Goal: Task Accomplishment & Management: Use online tool/utility

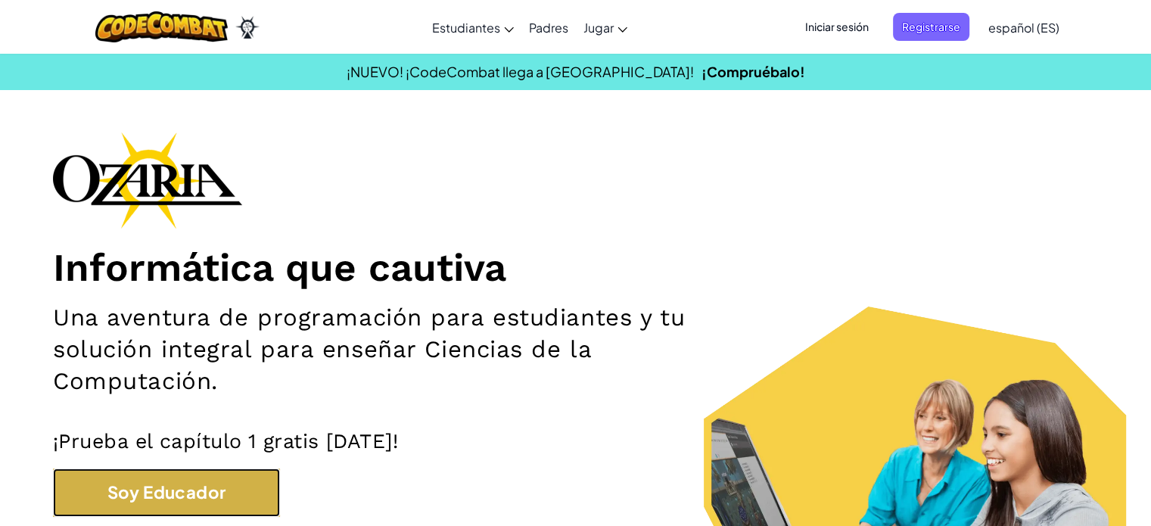
click at [212, 506] on button "Soy Educador" at bounding box center [166, 493] width 227 height 48
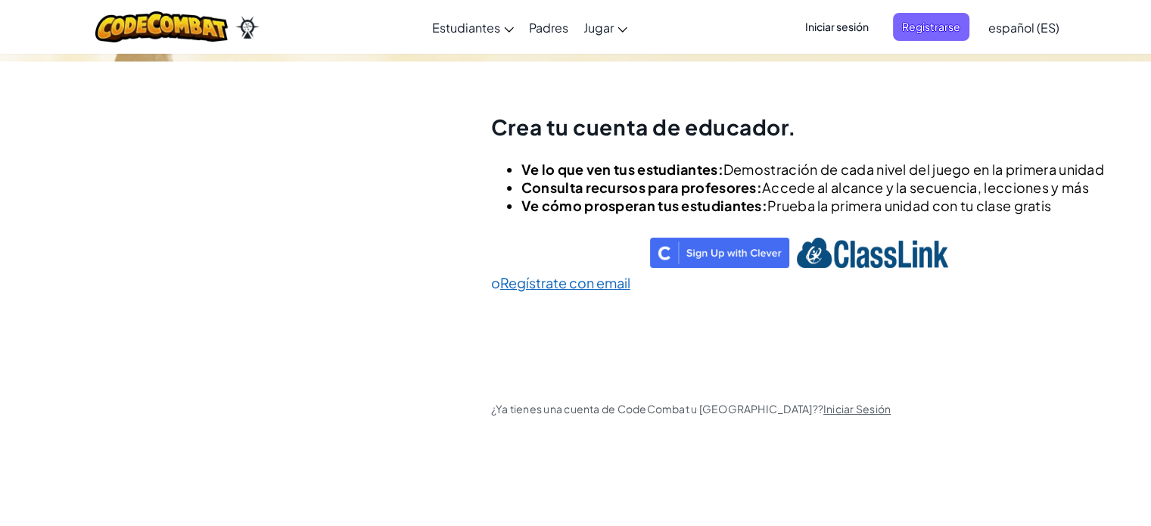
scroll to position [53, 0]
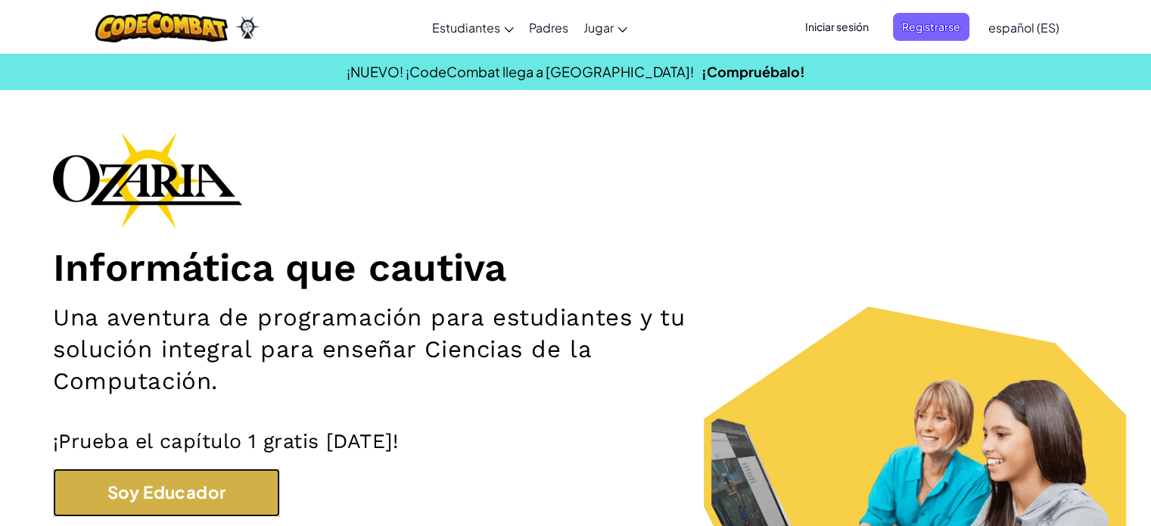
click at [215, 507] on button "Soy Educador" at bounding box center [166, 493] width 227 height 48
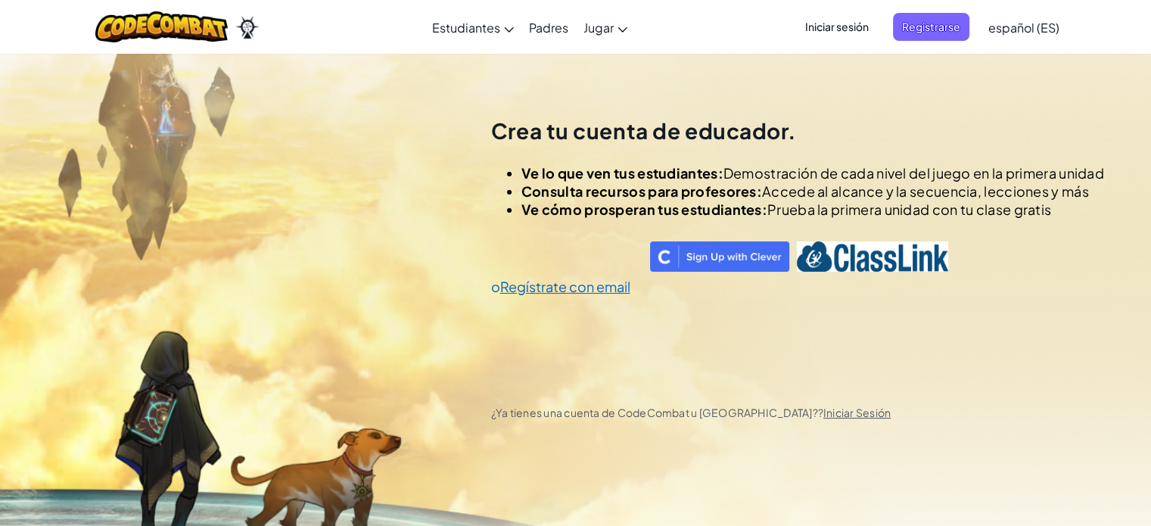
scroll to position [53, 0]
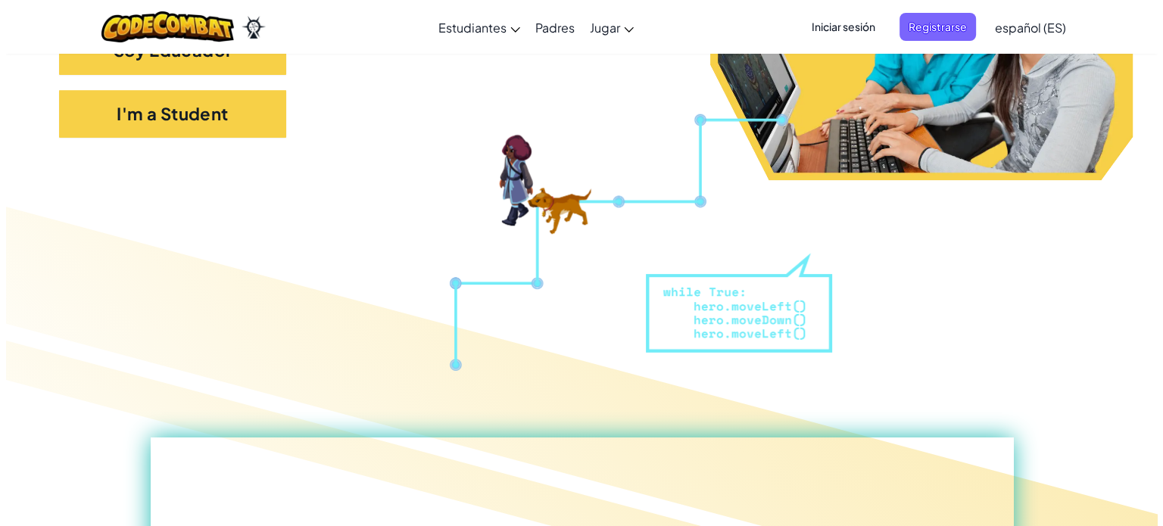
scroll to position [379, 0]
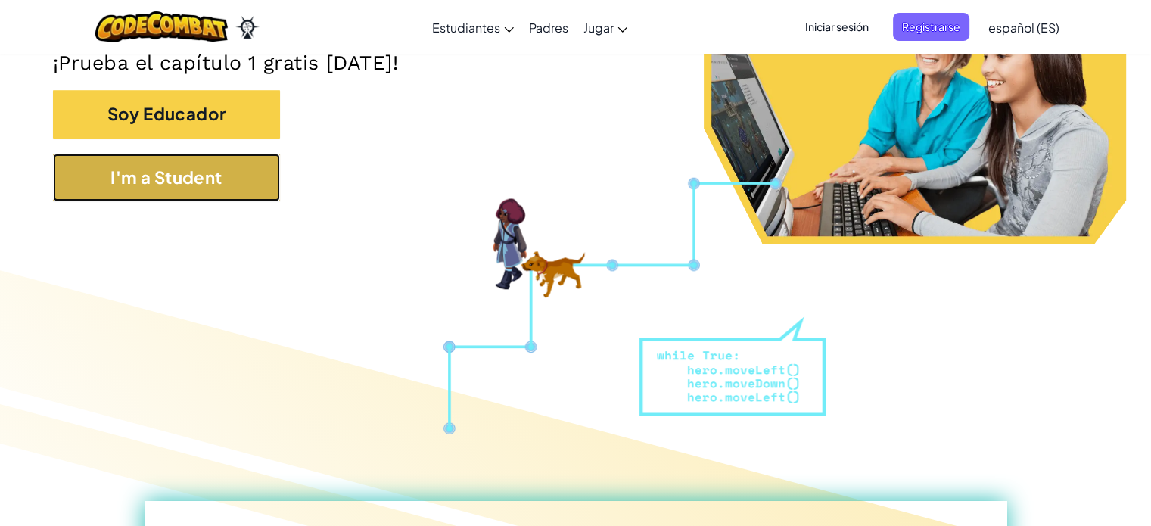
click at [210, 182] on button "I'm a Student" at bounding box center [166, 178] width 227 height 48
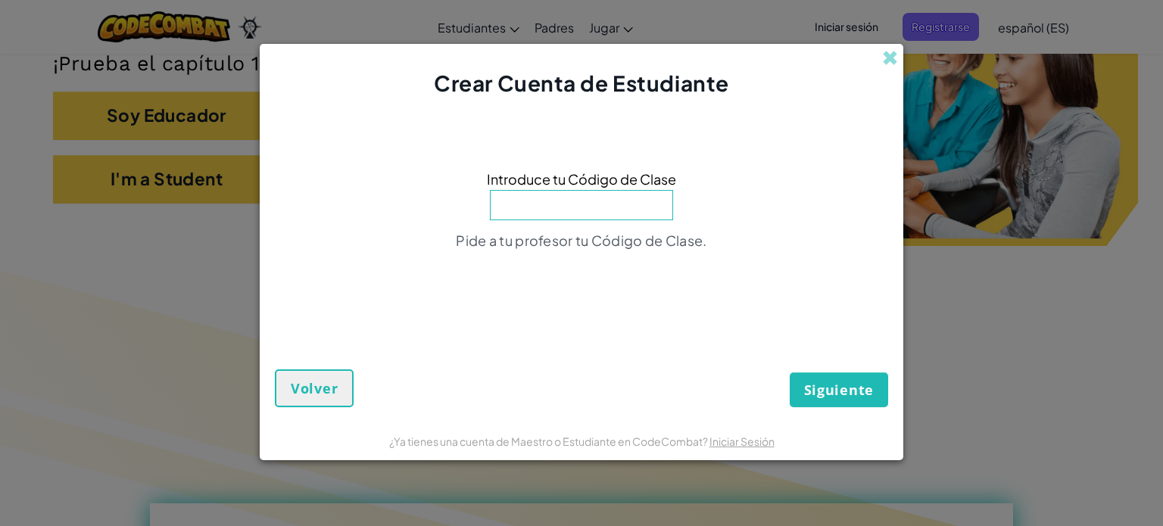
click at [599, 204] on input at bounding box center [581, 205] width 183 height 30
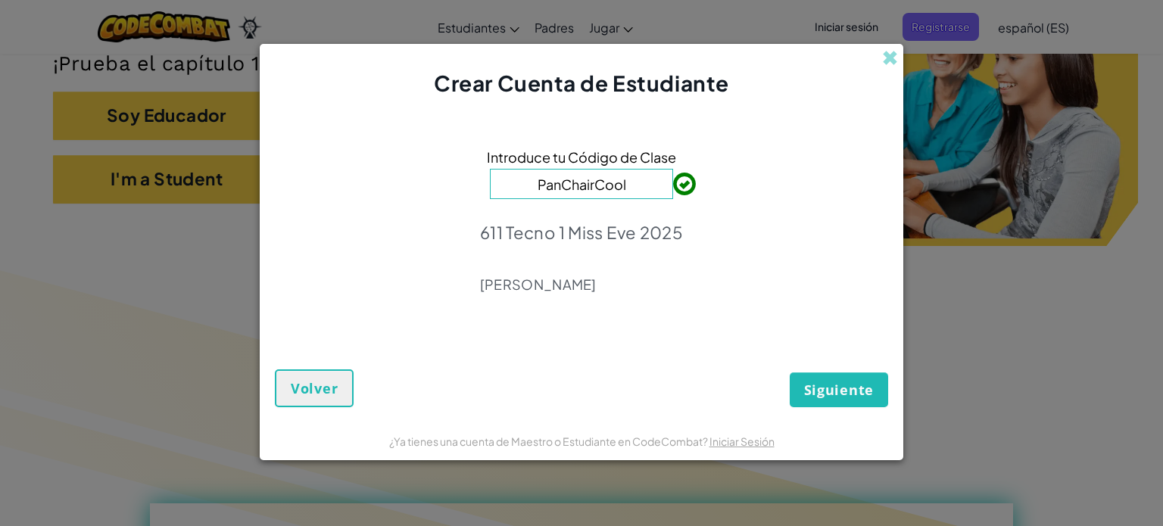
type input "PanChairCool"
click at [849, 386] on span "Siguiente" at bounding box center [839, 390] width 70 height 18
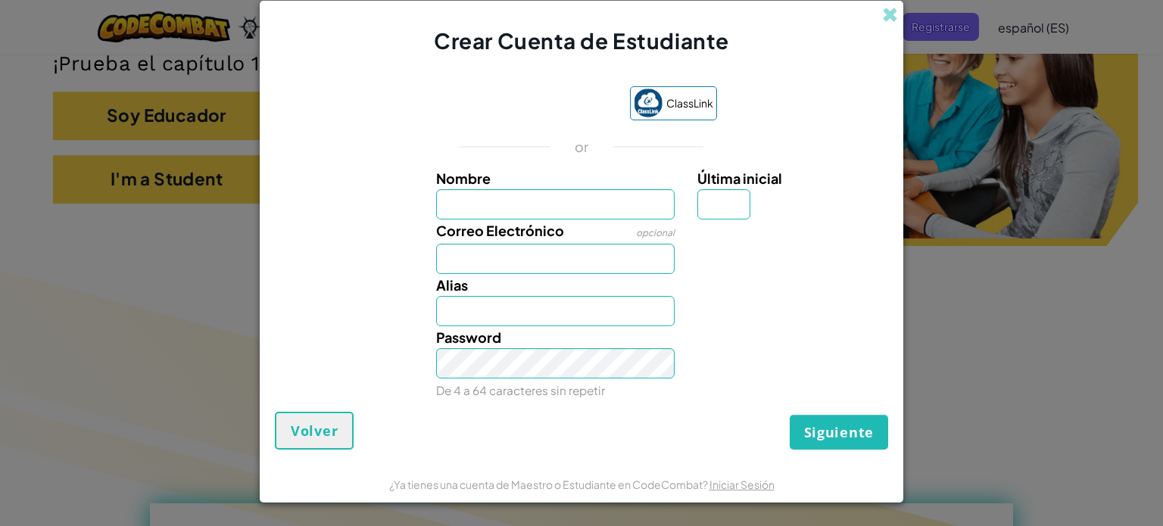
click at [553, 199] on input "Nombre" at bounding box center [555, 204] width 239 height 30
type input "Emilio"
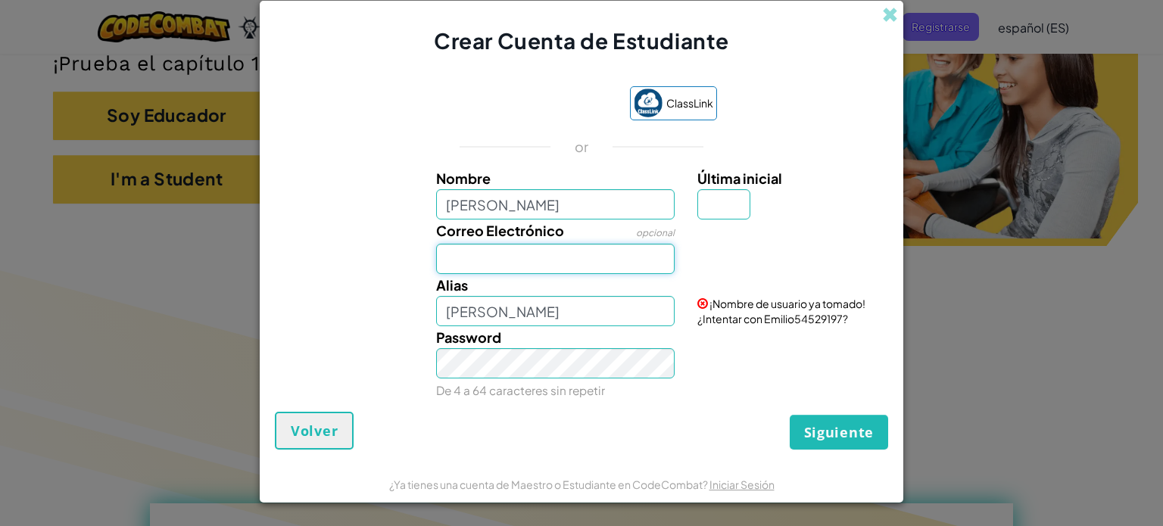
click at [542, 269] on input "Correo Electrónico" at bounding box center [555, 259] width 239 height 30
click at [773, 224] on div at bounding box center [791, 231] width 210 height 22
click at [553, 309] on input "Emilio" at bounding box center [555, 311] width 239 height 30
click at [511, 253] on input "Correo Electrónico" at bounding box center [555, 259] width 239 height 30
type input "AL07201250@tecmilenio.mx"
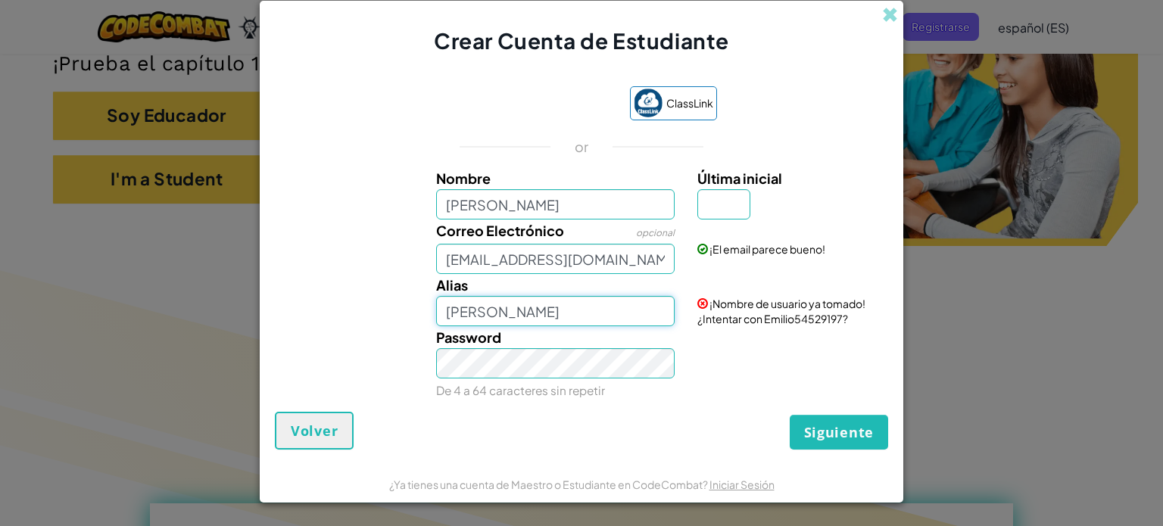
click at [613, 309] on input "Emilio" at bounding box center [555, 311] width 239 height 30
type input "Emilio"
click at [714, 214] on input "Última inicial" at bounding box center [723, 204] width 53 height 30
type input "M"
type input "EmilioM"
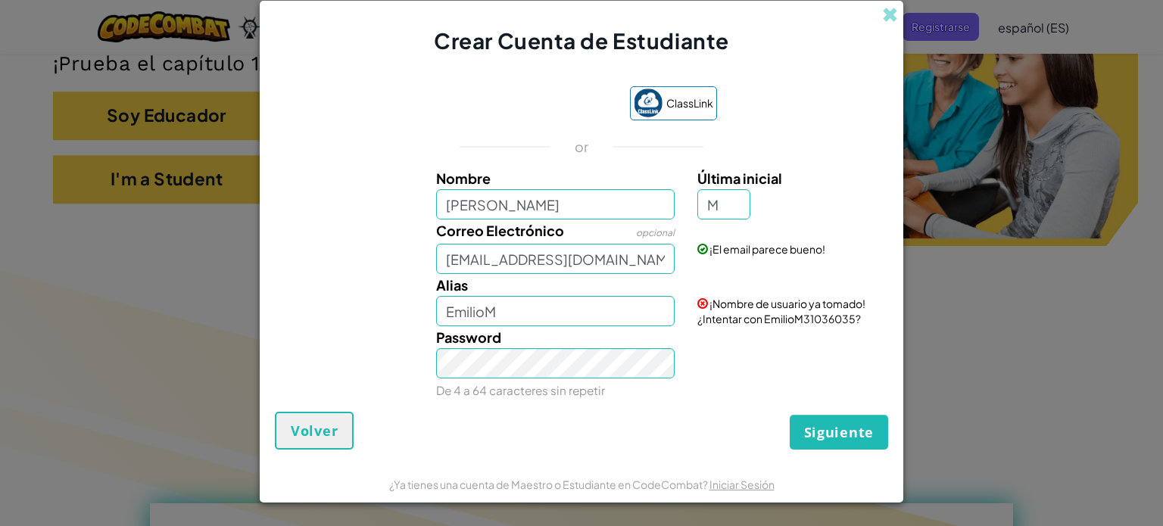
click at [605, 223] on div "Correo Electrónico opcional AL07201250@tecmilenio.mx" at bounding box center [556, 247] width 262 height 55
click at [592, 210] on input "Emilio" at bounding box center [555, 204] width 239 height 30
type input "Emilio Muñoz Rivera"
type input "Emilio Muñoz RiveraM"
click at [600, 311] on input "Emilio Muñoz RiveraM" at bounding box center [555, 311] width 239 height 30
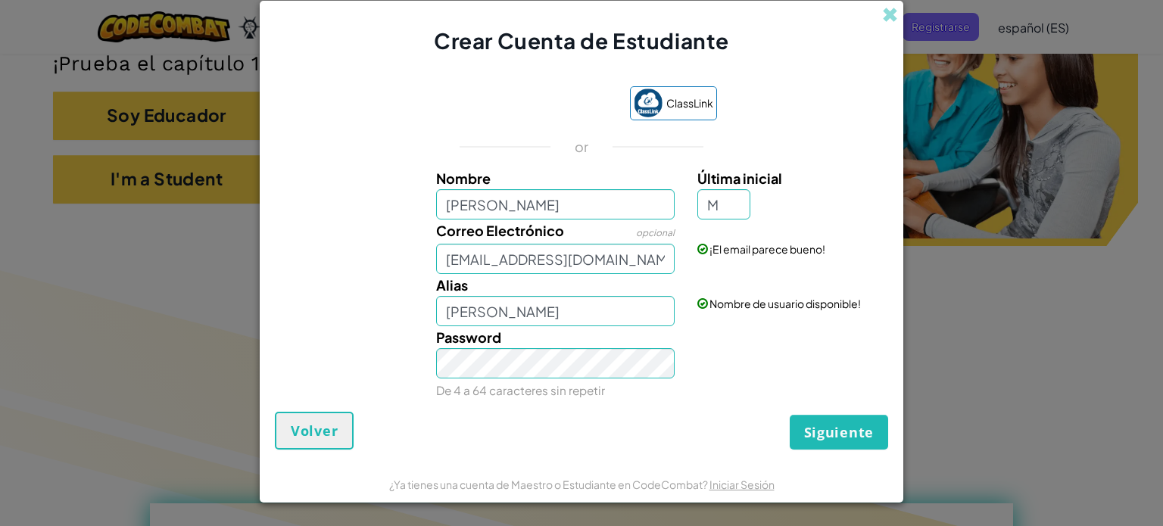
drag, startPoint x: 792, startPoint y: 347, endPoint x: 728, endPoint y: 139, distance: 217.7
click at [728, 139] on div "ClassLink or Nombre Emilio Muñoz Rivera Última inicial M Correo Electrónico opc…" at bounding box center [581, 241] width 613 height 341
click at [808, 426] on span "Siguiente" at bounding box center [839, 432] width 70 height 18
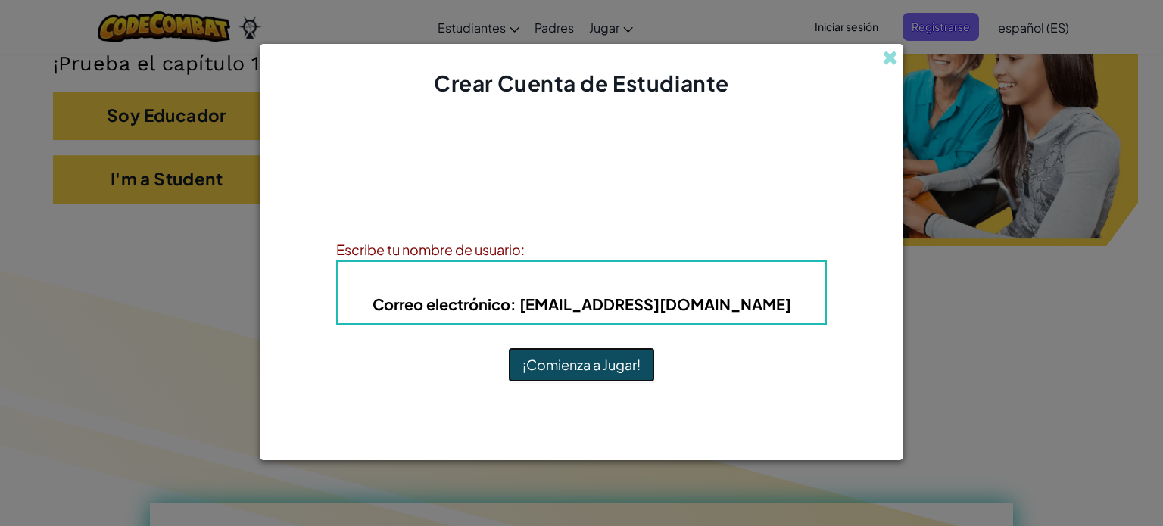
click at [590, 369] on button "¡Comienza a Jugar!" at bounding box center [581, 364] width 147 height 35
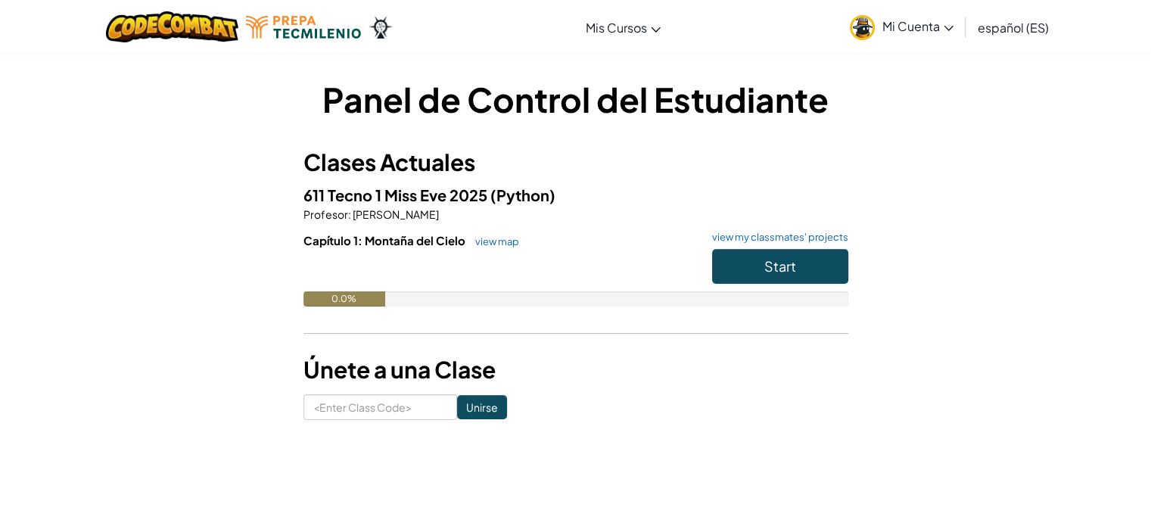
click at [429, 191] on span "611 Tecno 1 Miss Eve 2025" at bounding box center [397, 194] width 187 height 19
click at [682, 288] on div at bounding box center [576, 270] width 545 height 42
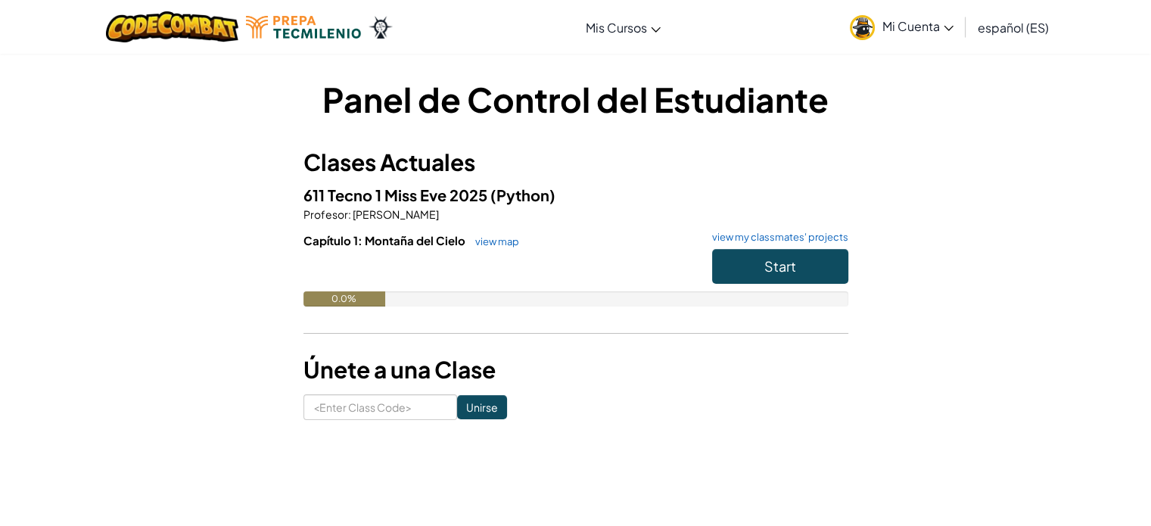
click at [682, 288] on div at bounding box center [576, 270] width 545 height 42
click at [410, 428] on div "Panel de Control del Estudiante Clases Actuales 611 Tecno 1 Miss [PERSON_NAME] …" at bounding box center [576, 248] width 886 height 390
click at [905, 12] on link "Mi Cuenta" at bounding box center [902, 27] width 119 height 48
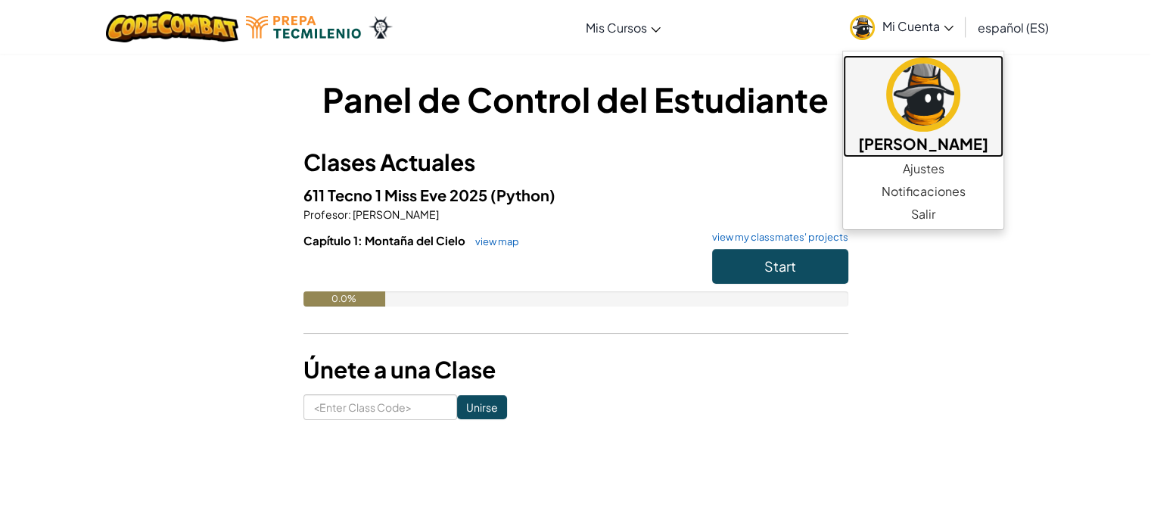
click at [978, 145] on h5 "[PERSON_NAME]" at bounding box center [923, 143] width 130 height 23
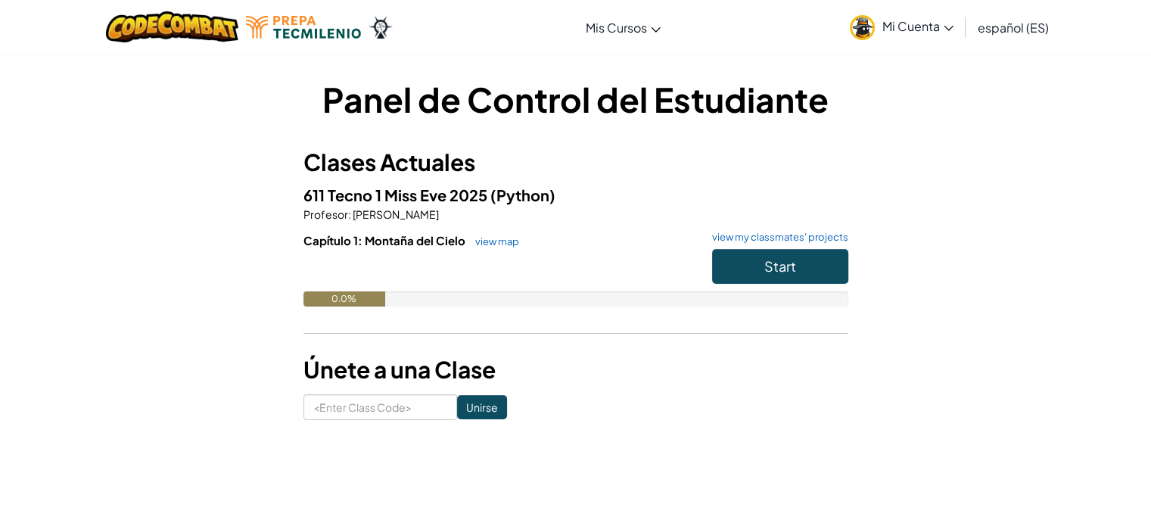
click at [815, 265] on button "Start" at bounding box center [780, 266] width 136 height 35
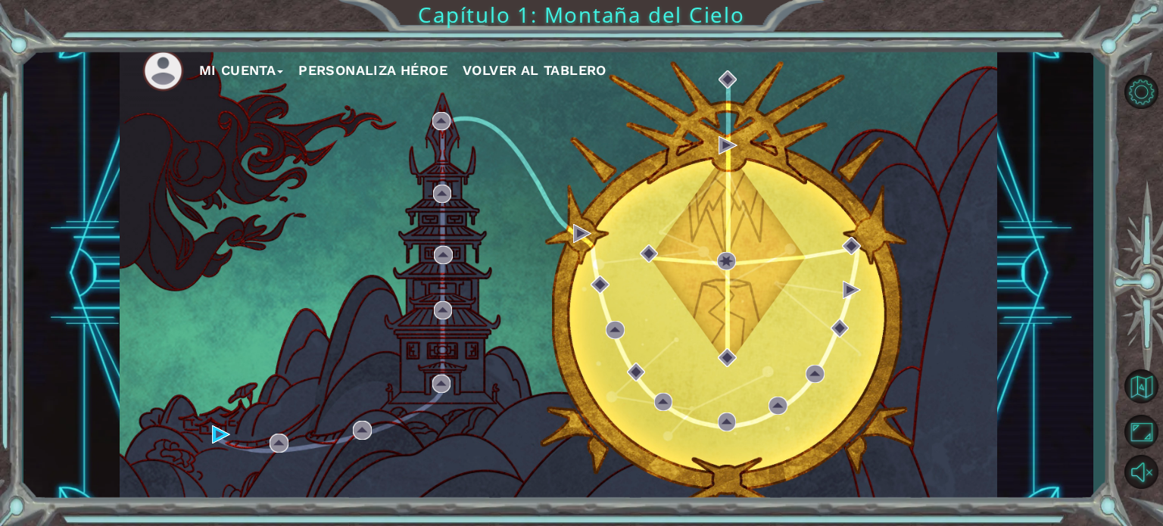
click at [407, 59] on button "Personaliza Héroe" at bounding box center [372, 70] width 149 height 23
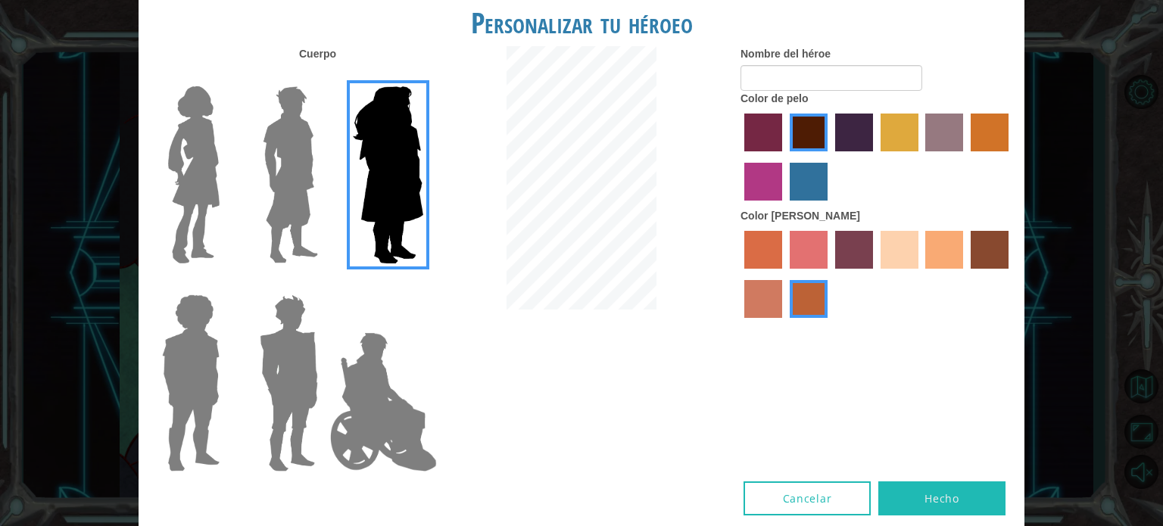
click at [372, 415] on img at bounding box center [383, 401] width 119 height 151
click at [422, 285] on input "Hero Jamie" at bounding box center [422, 285] width 0 height 0
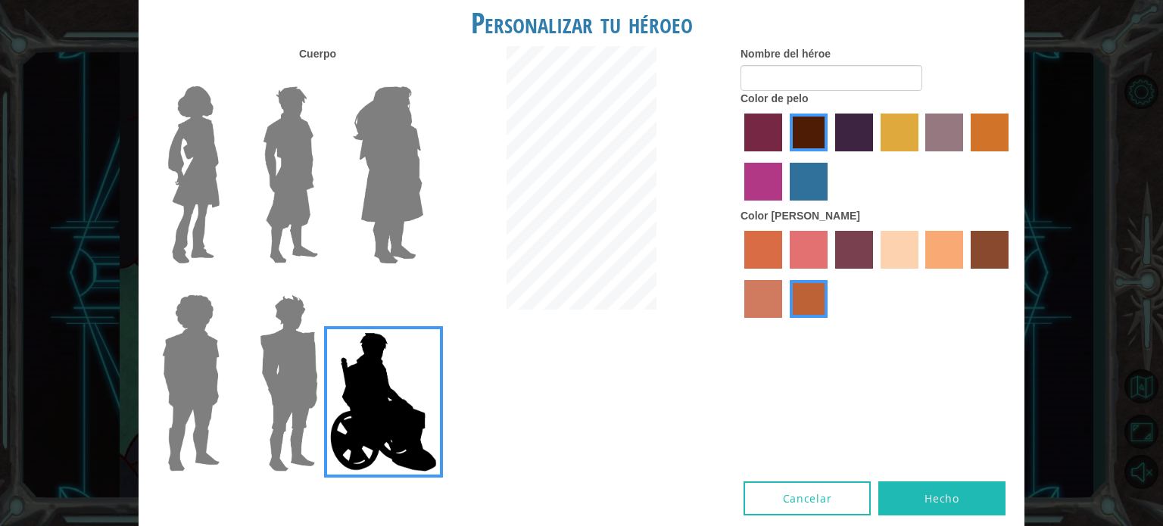
click at [295, 380] on img at bounding box center [289, 382] width 70 height 189
click at [324, 285] on input "Hero Garnet" at bounding box center [324, 285] width 0 height 0
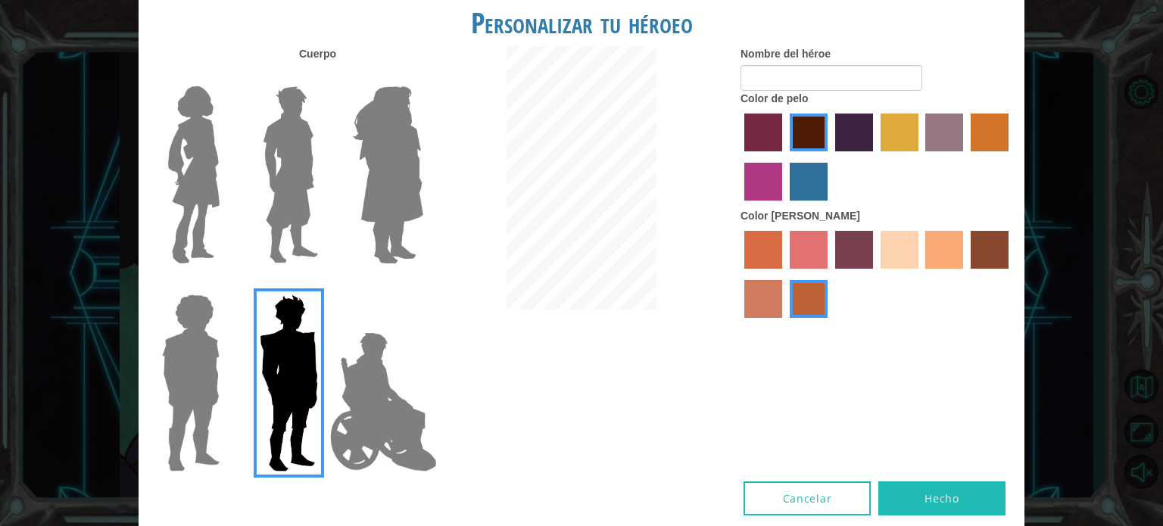
click at [218, 366] on img at bounding box center [191, 382] width 70 height 189
click at [226, 285] on input "Hero Steven" at bounding box center [226, 285] width 0 height 0
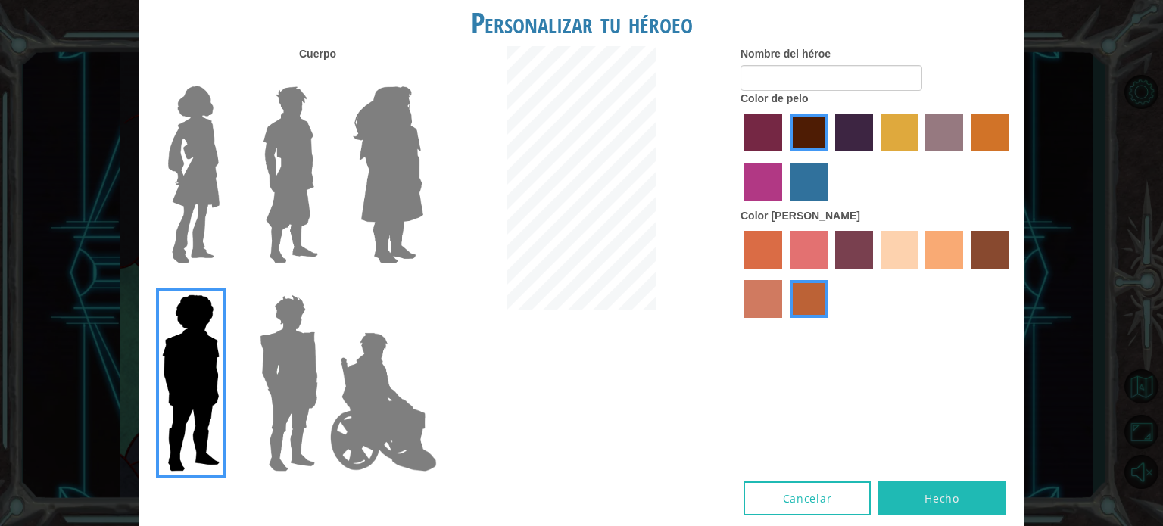
click at [219, 172] on img at bounding box center [194, 174] width 64 height 189
click at [226, 76] on input "Hero Connie" at bounding box center [226, 76] width 0 height 0
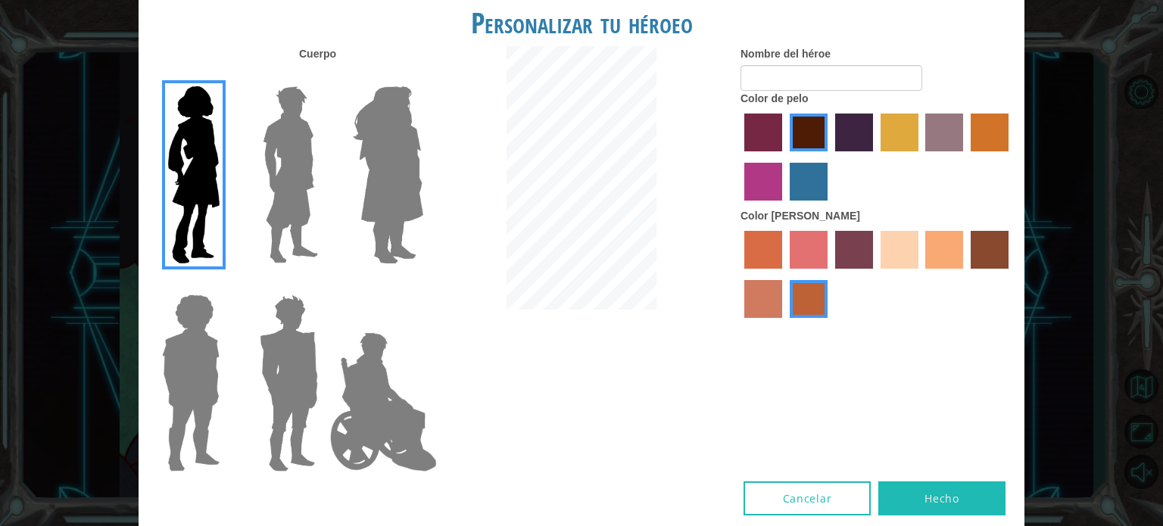
click at [301, 168] on img at bounding box center [290, 174] width 67 height 189
click at [324, 76] on input "Hero Lars" at bounding box center [324, 76] width 0 height 0
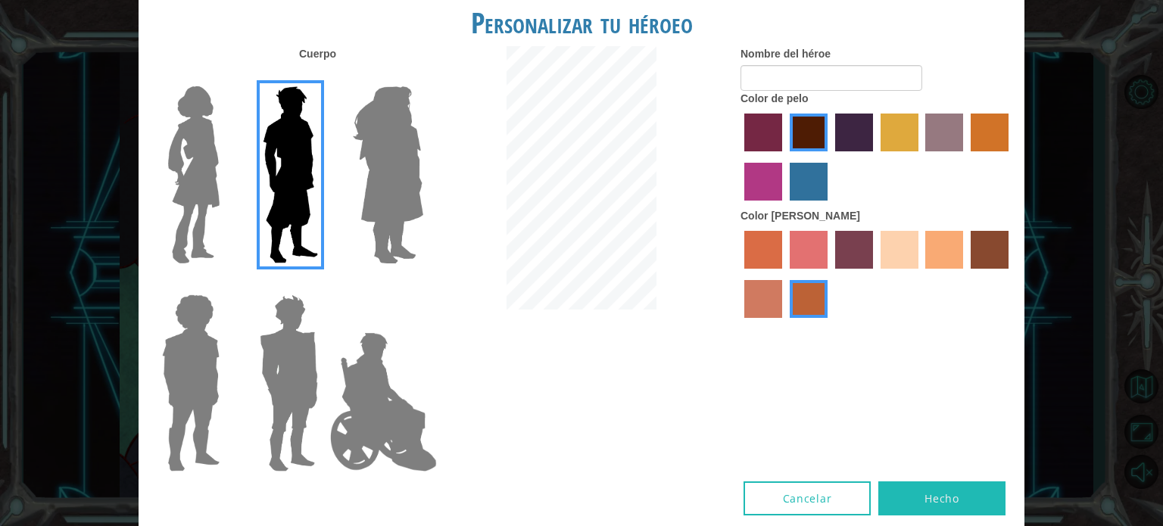
click at [370, 170] on img at bounding box center [388, 174] width 83 height 189
click at [422, 76] on input "Hero Amethyst" at bounding box center [422, 76] width 0 height 0
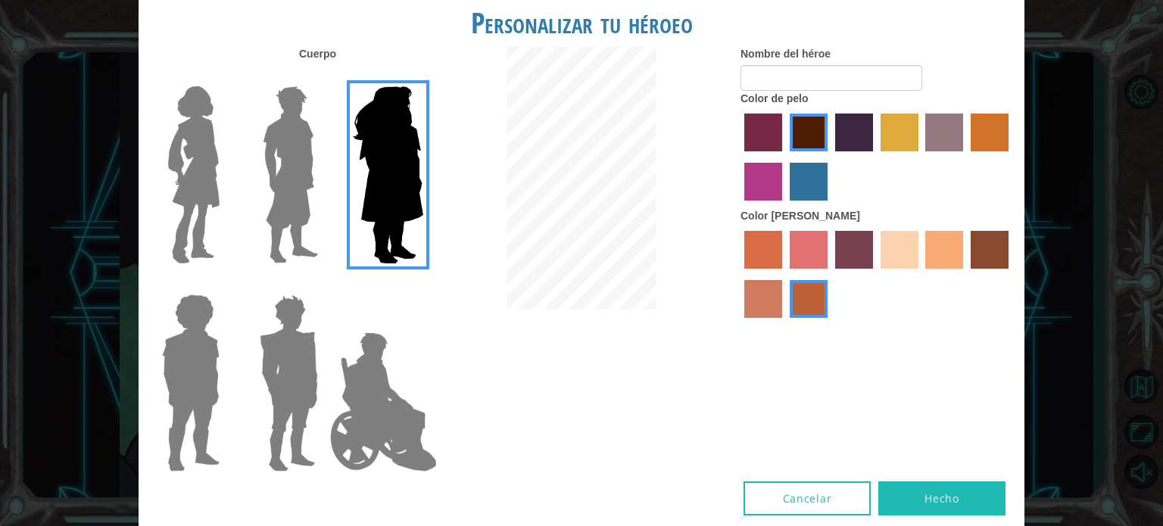
click at [273, 376] on img at bounding box center [289, 382] width 70 height 189
click at [324, 285] on input "Hero Garnet" at bounding box center [324, 285] width 0 height 0
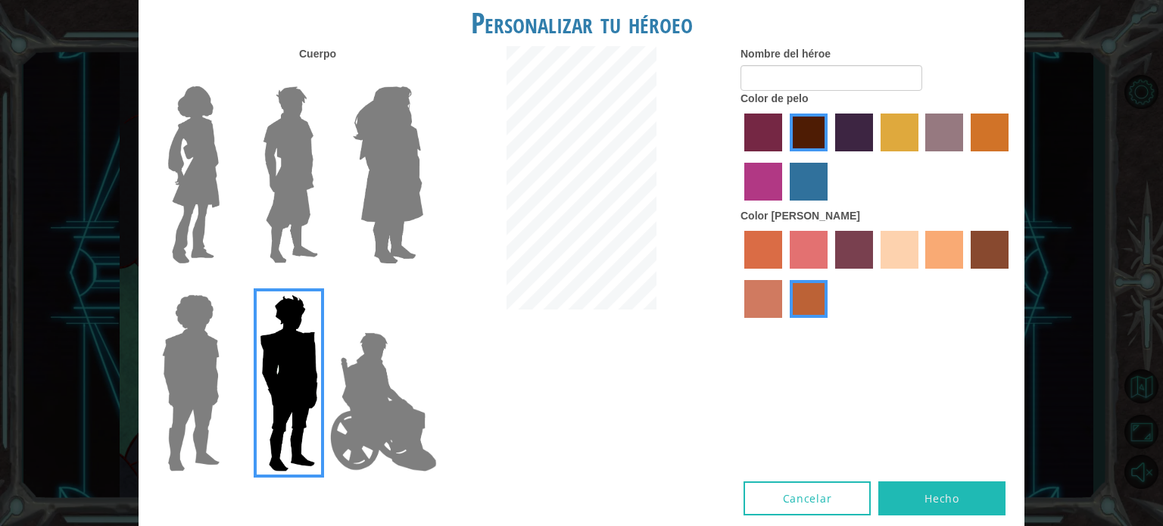
click at [321, 154] on img at bounding box center [290, 174] width 67 height 189
click at [324, 76] on input "Hero Lars" at bounding box center [324, 76] width 0 height 0
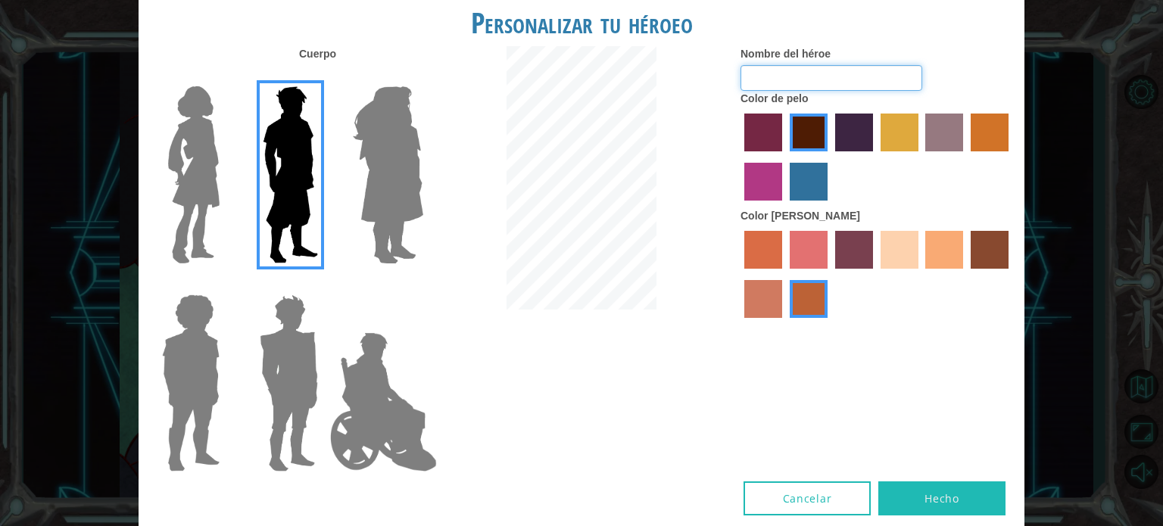
click at [780, 67] on input "Nombre del héroe" at bounding box center [831, 78] width 182 height 26
click at [797, 82] on input "Nombre del héroe" at bounding box center [831, 78] width 182 height 26
type input "e"
type input "elnegrojose"
click at [215, 386] on img at bounding box center [191, 382] width 70 height 189
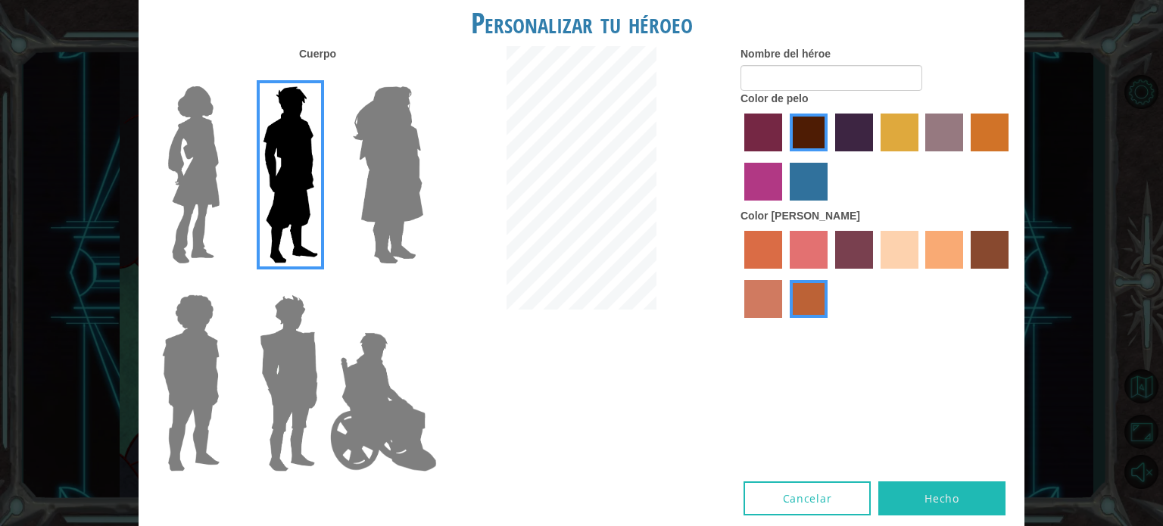
click at [226, 285] on input "Hero Steven" at bounding box center [226, 285] width 0 height 0
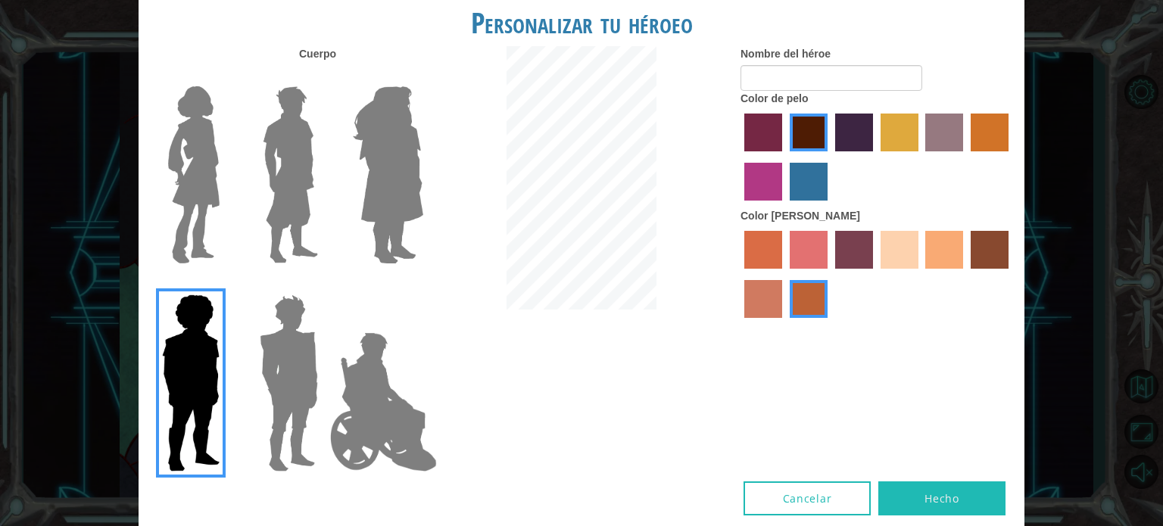
click at [254, 388] on img at bounding box center [289, 382] width 70 height 189
click at [324, 285] on input "Hero Garnet" at bounding box center [324, 285] width 0 height 0
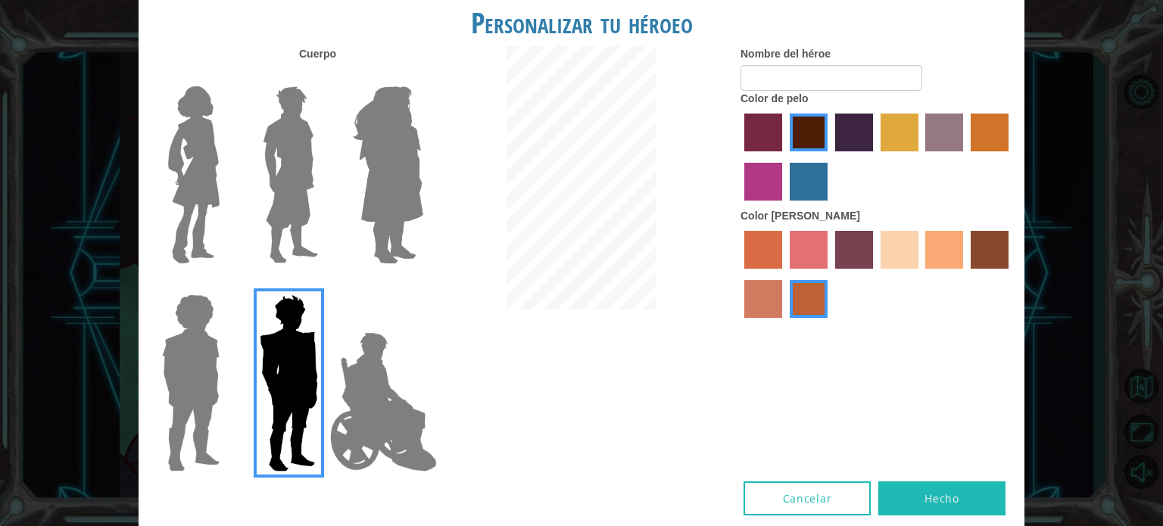
click at [284, 185] on img at bounding box center [290, 174] width 67 height 189
click at [324, 76] on input "Hero Lars" at bounding box center [324, 76] width 0 height 0
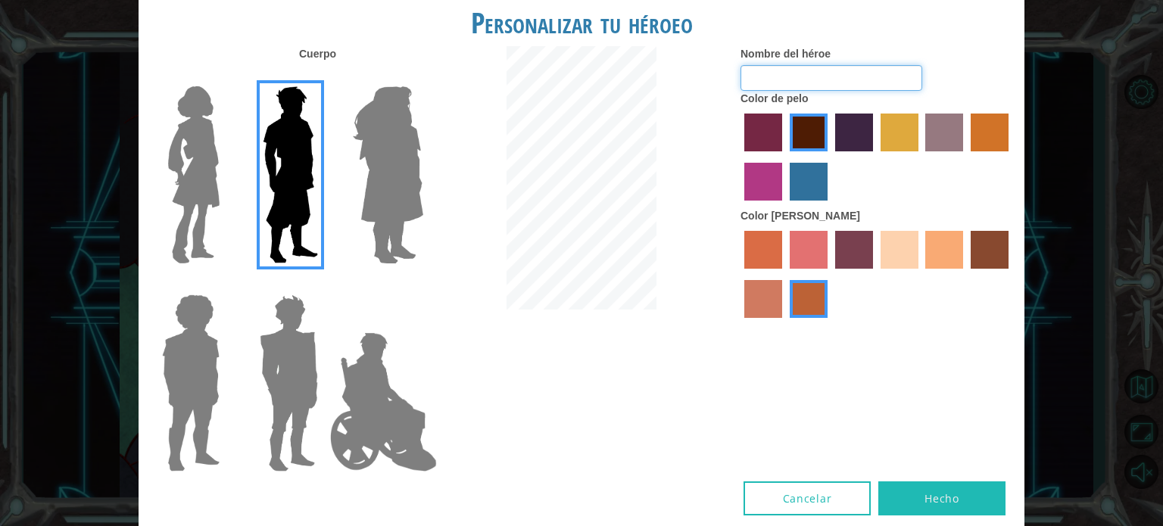
click at [774, 84] on input "Nombre del héroe" at bounding box center [831, 78] width 182 height 26
type input "[PERSON_NAME]"
click at [893, 246] on label "sandy beach skin color" at bounding box center [899, 250] width 38 height 38
click at [875, 274] on input "sandy beach skin color" at bounding box center [875, 274] width 0 height 0
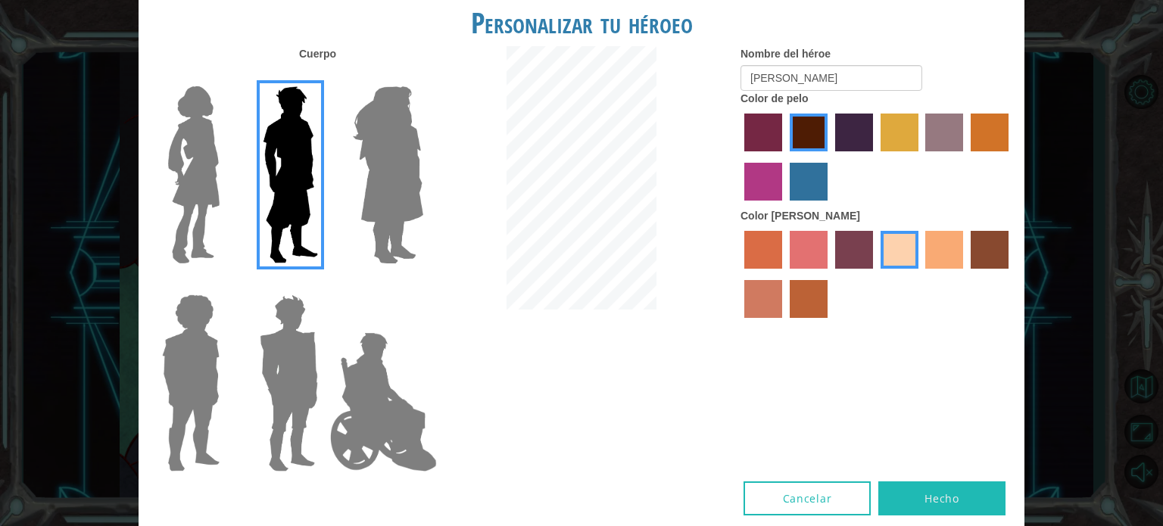
click at [941, 248] on label "tacao skin color" at bounding box center [944, 250] width 38 height 38
click at [921, 274] on input "tacao skin color" at bounding box center [921, 274] width 0 height 0
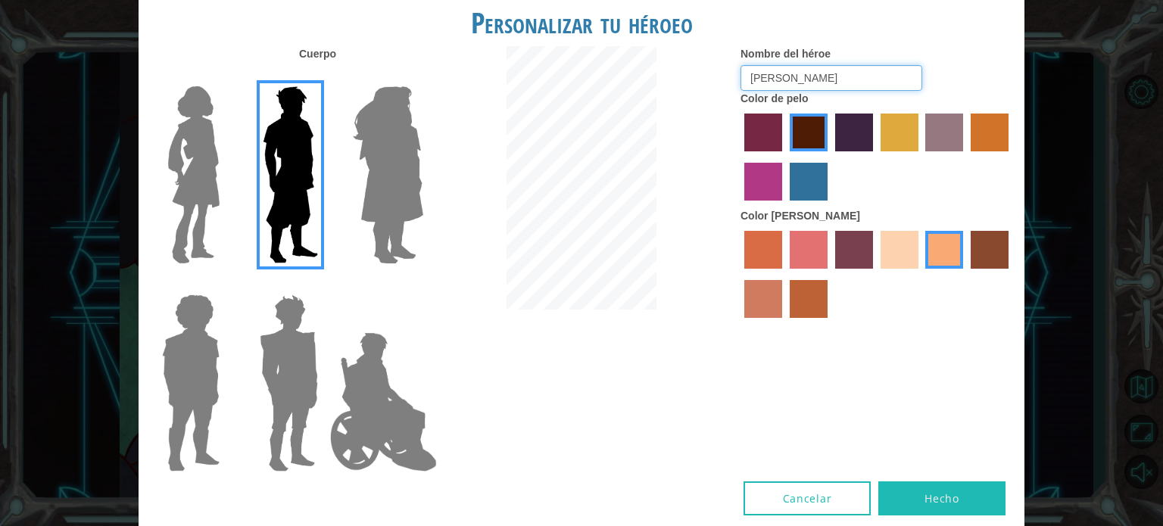
click at [802, 78] on input "[PERSON_NAME]" at bounding box center [831, 78] width 182 height 26
click at [929, 511] on button "Hecho" at bounding box center [941, 498] width 127 height 34
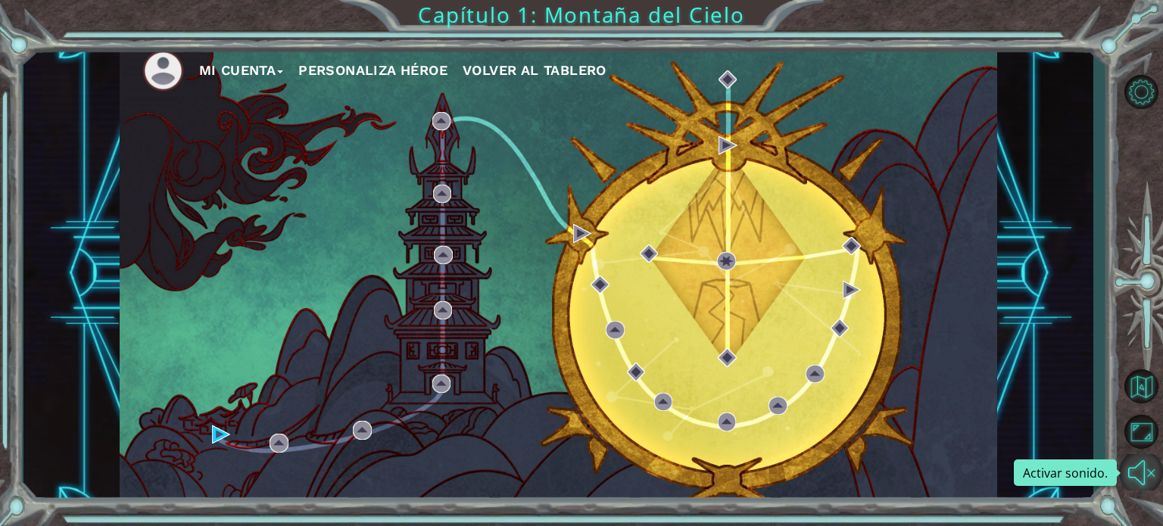
click at [1141, 473] on button "Activar sonido." at bounding box center [1141, 472] width 44 height 36
click at [1122, 474] on button "Silencio" at bounding box center [1141, 472] width 44 height 36
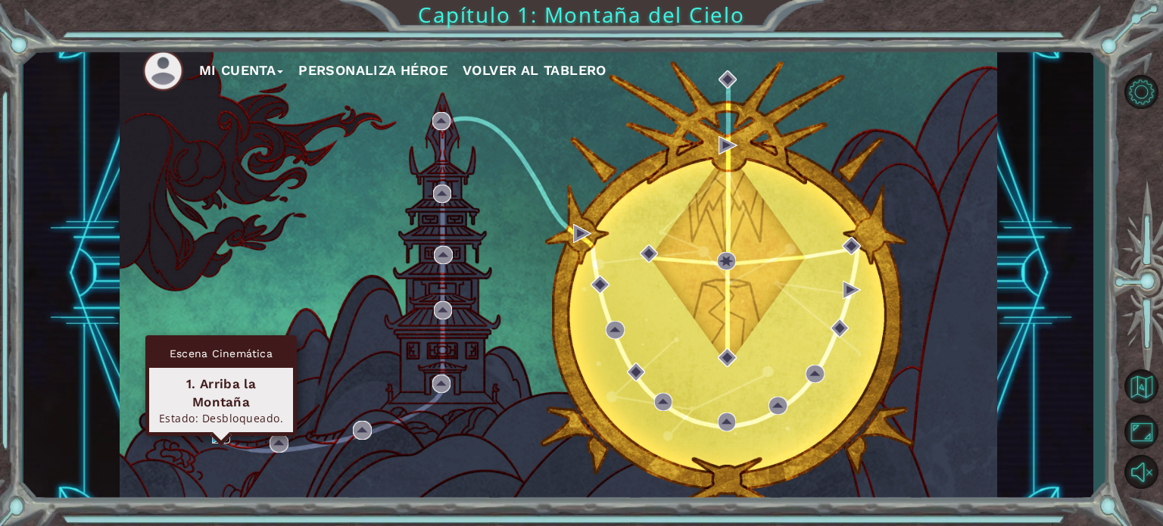
click at [212, 429] on img at bounding box center [221, 434] width 18 height 18
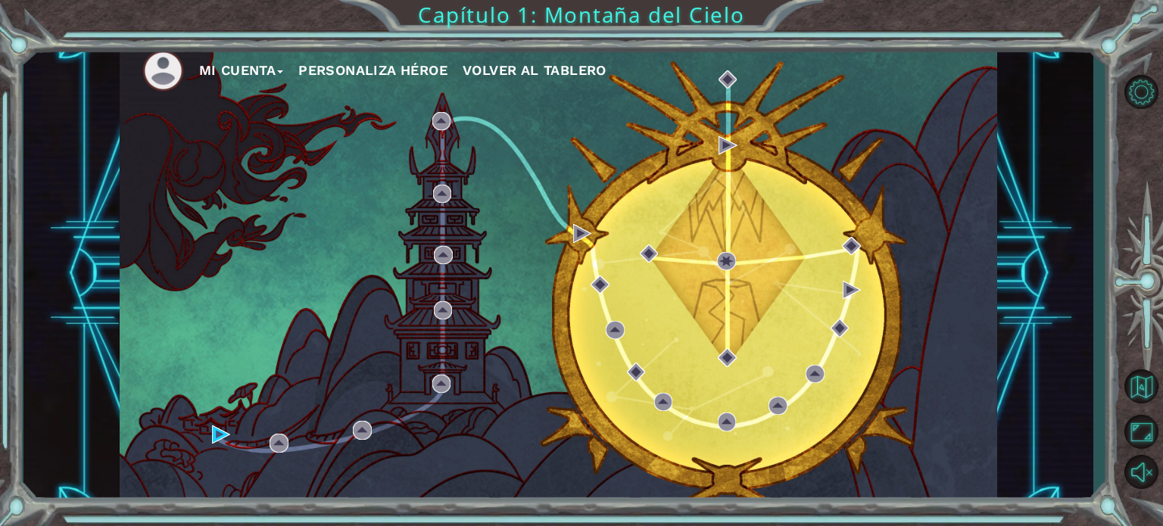
click at [204, 440] on div "Mi Cuenta Personaliza Héroe Volver al Tablero" at bounding box center [558, 273] width 877 height 463
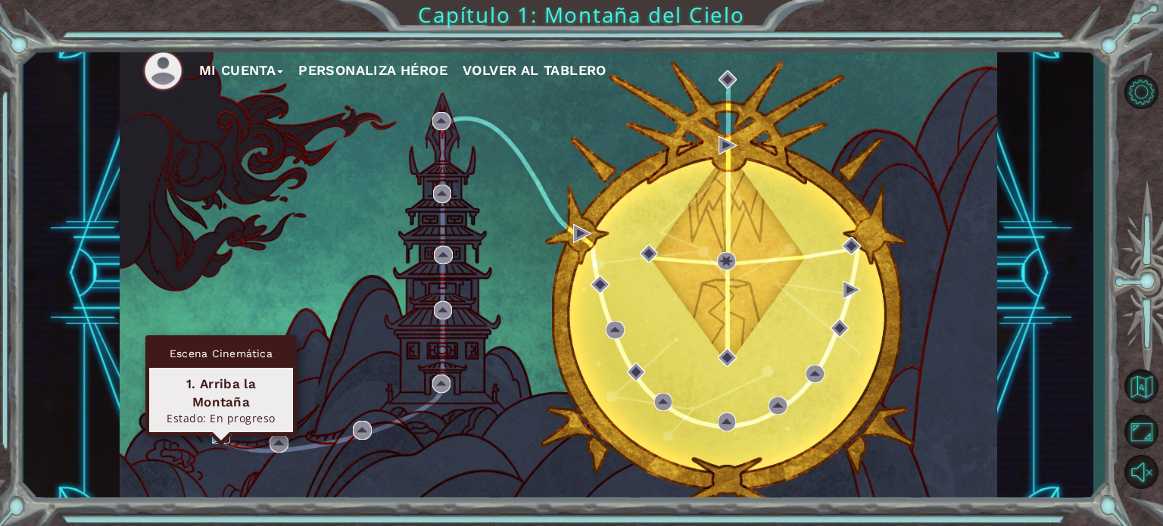
click at [217, 435] on img at bounding box center [221, 434] width 18 height 18
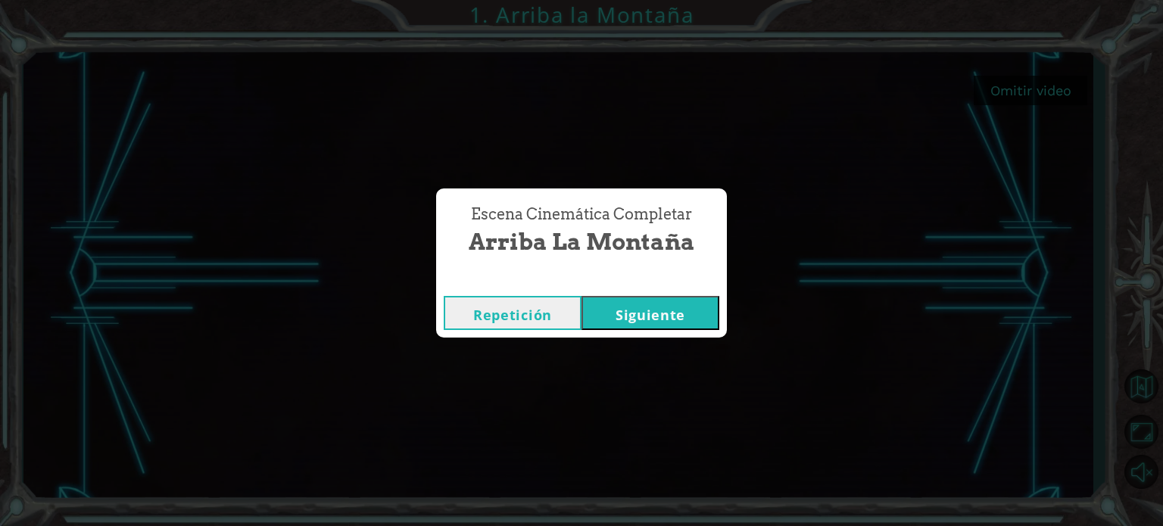
click at [655, 326] on button "Siguiente" at bounding box center [650, 313] width 138 height 34
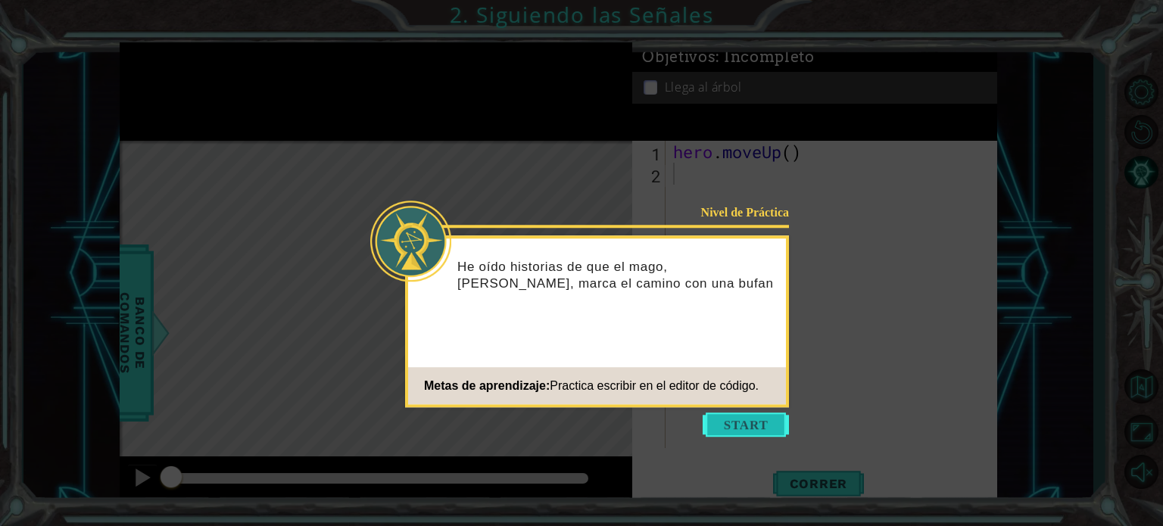
click at [732, 414] on button "Start" at bounding box center [746, 425] width 86 height 24
click at [732, 414] on icon at bounding box center [581, 263] width 1163 height 526
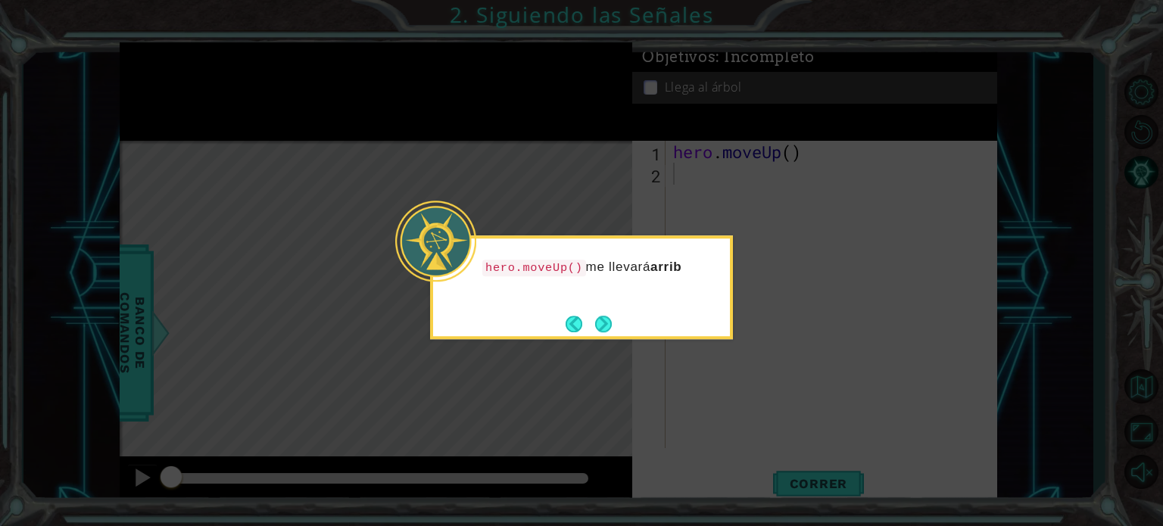
drag, startPoint x: 673, startPoint y: 368, endPoint x: 664, endPoint y: 363, distance: 10.2
click at [664, 363] on icon at bounding box center [581, 263] width 1163 height 526
click at [601, 319] on button "Next" at bounding box center [602, 323] width 17 height 17
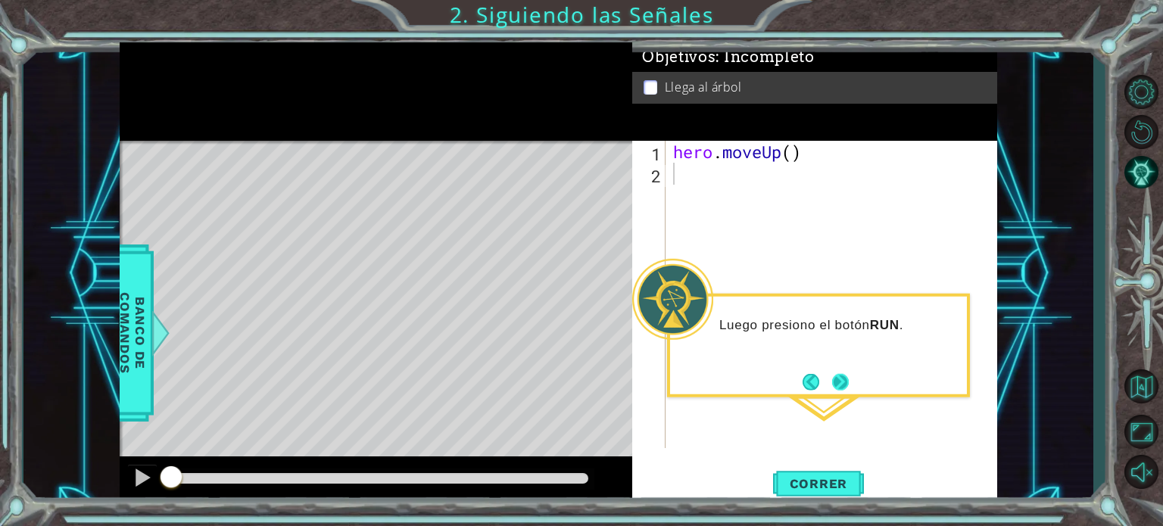
click at [833, 375] on button "Next" at bounding box center [840, 381] width 17 height 17
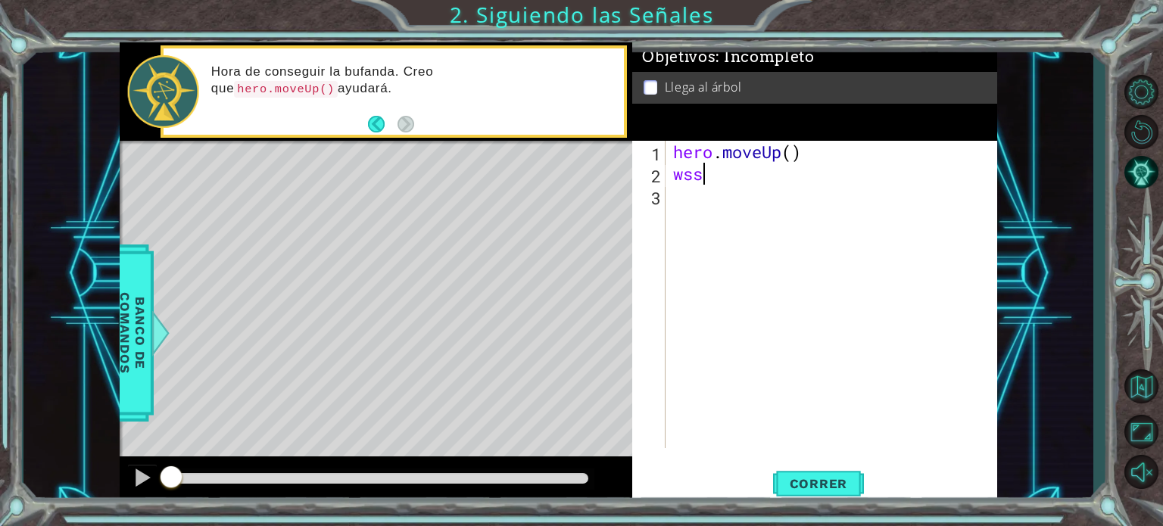
type textarea "w"
click at [787, 151] on div "hero . moveUp ( )" at bounding box center [835, 316] width 331 height 351
click at [790, 152] on div "hero . moveUp ( )" at bounding box center [835, 316] width 331 height 351
type textarea "hero.moveUp( )"
click at [861, 257] on div "hero . moveUp ( )" at bounding box center [835, 316] width 331 height 351
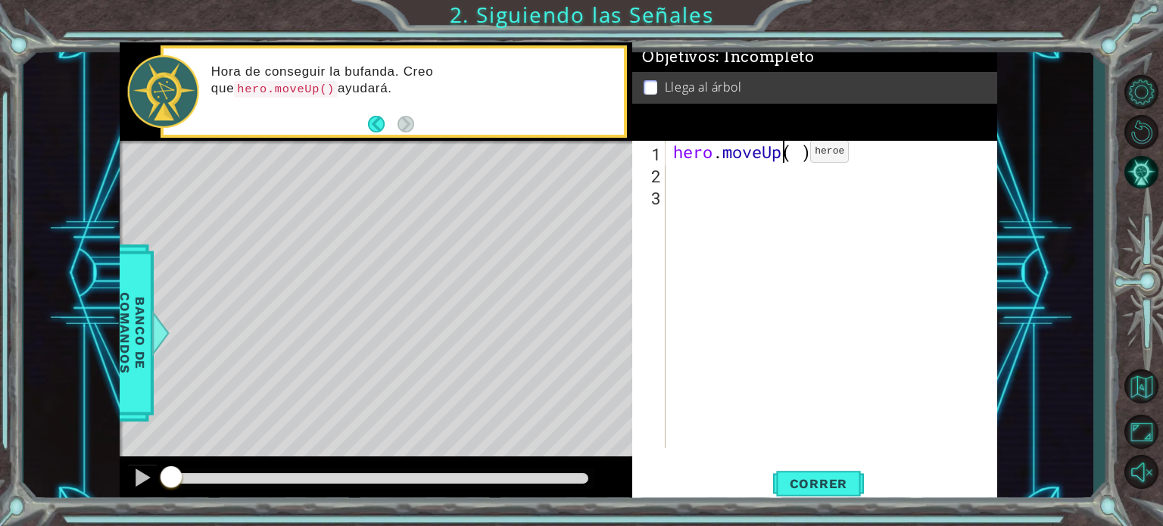
click at [787, 154] on div "hero . moveUp ( )" at bounding box center [835, 316] width 331 height 351
click at [799, 154] on div "hero . moveUp ( )" at bounding box center [835, 316] width 331 height 351
type textarea "hero.moveUp(w)"
click at [939, 207] on div "hero . moveUp ( w )" at bounding box center [835, 316] width 331 height 351
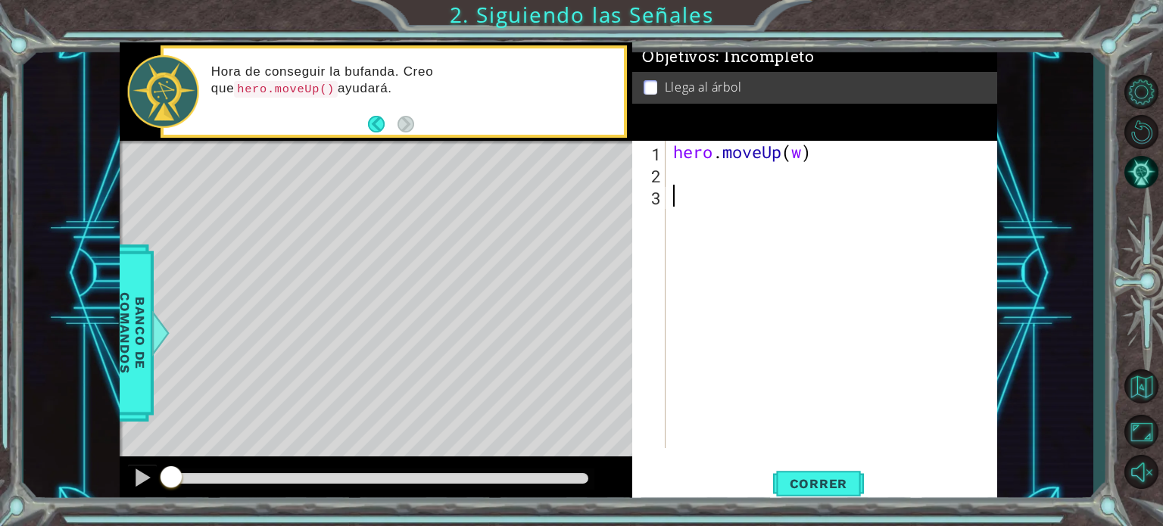
scroll to position [0, 0]
type textarea "w"
click at [668, 177] on div "1 2 3 4 hero . moveUp ( w ) ההההההההההההההההההההההההההההההההההההההההההההההההההה…" at bounding box center [812, 294] width 361 height 307
click at [674, 179] on div "hero . moveUp ( w )" at bounding box center [835, 316] width 331 height 351
click at [382, 125] on button "Back" at bounding box center [383, 124] width 30 height 17
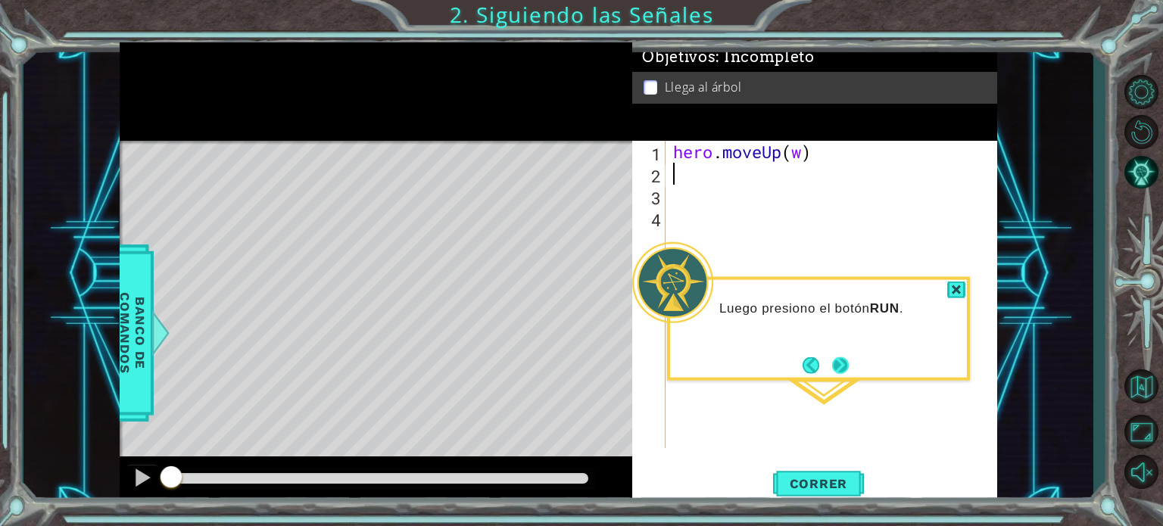
click at [846, 366] on button "Next" at bounding box center [839, 365] width 17 height 17
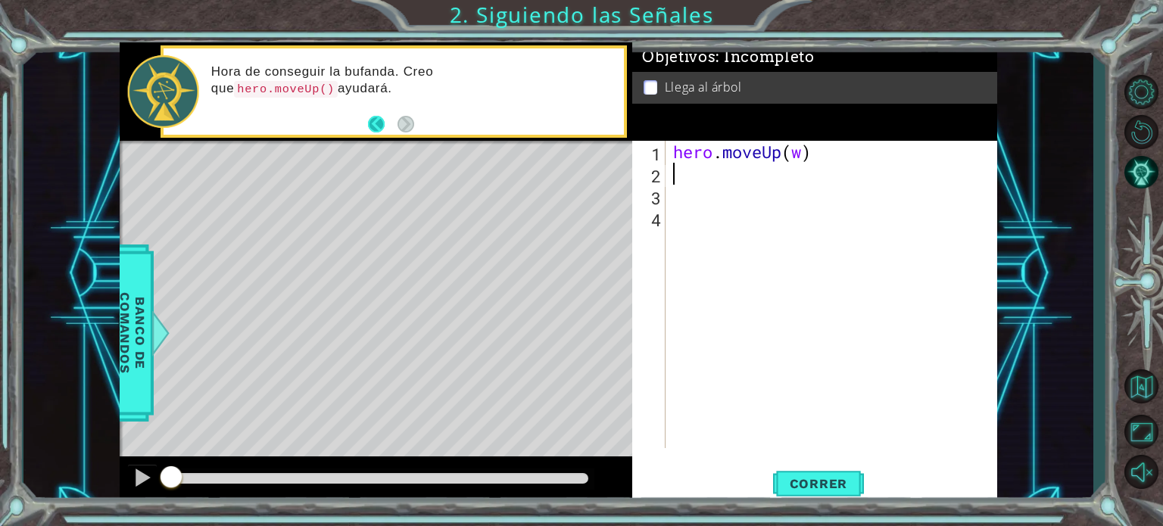
click at [380, 129] on button "Back" at bounding box center [383, 124] width 30 height 17
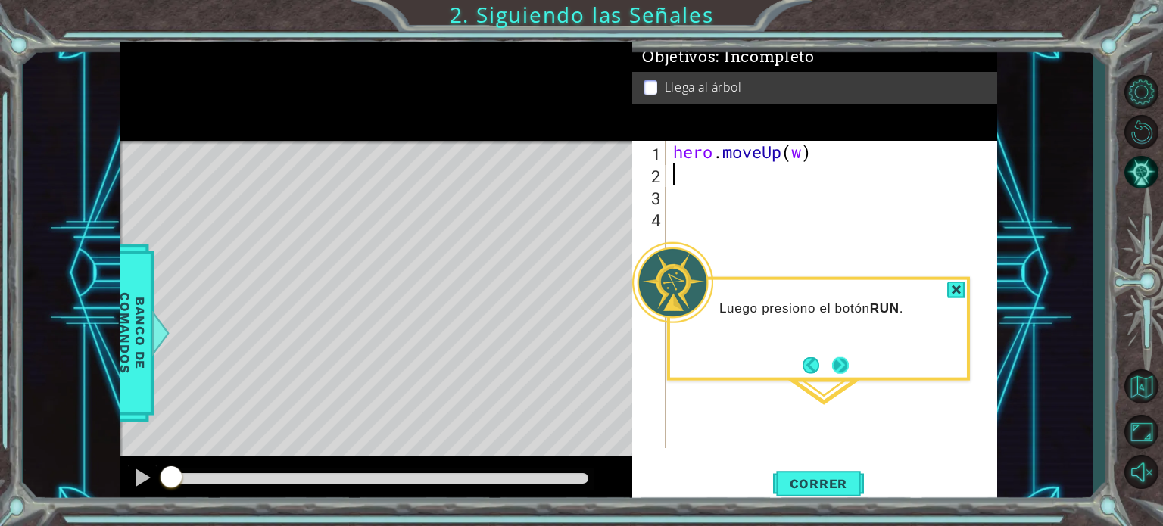
click at [836, 360] on button "Next" at bounding box center [840, 365] width 23 height 23
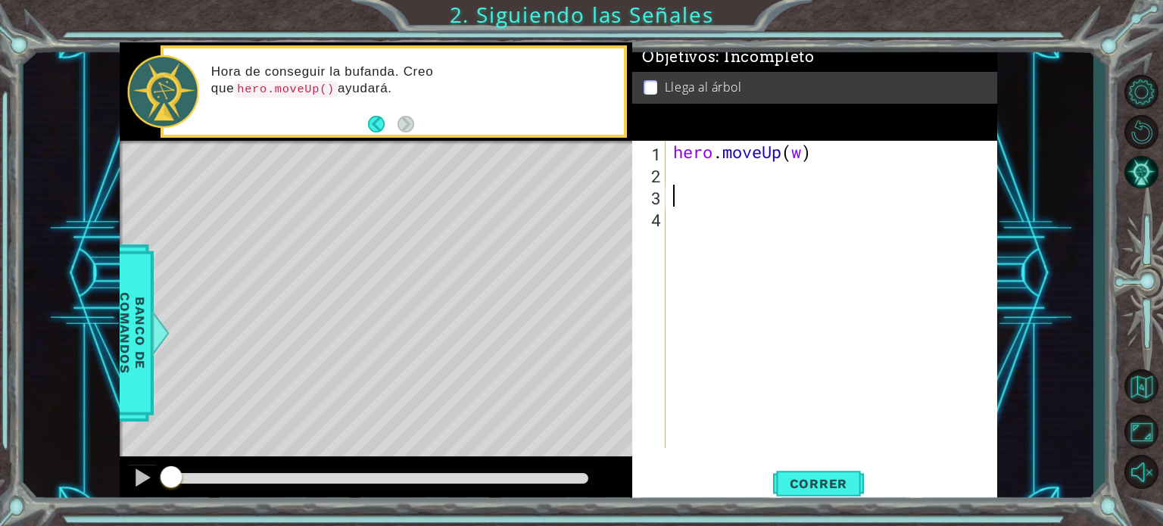
click at [693, 195] on div "hero . moveUp ( w )" at bounding box center [835, 316] width 331 height 351
type textarea "her"
click at [788, 220] on div "her o.moveUp Presiona intro" at bounding box center [805, 235] width 286 height 55
click at [801, 151] on div "hero . moveUp ( w ) hero . moveUp ( )" at bounding box center [835, 316] width 331 height 351
drag, startPoint x: 773, startPoint y: 195, endPoint x: 839, endPoint y: 197, distance: 65.9
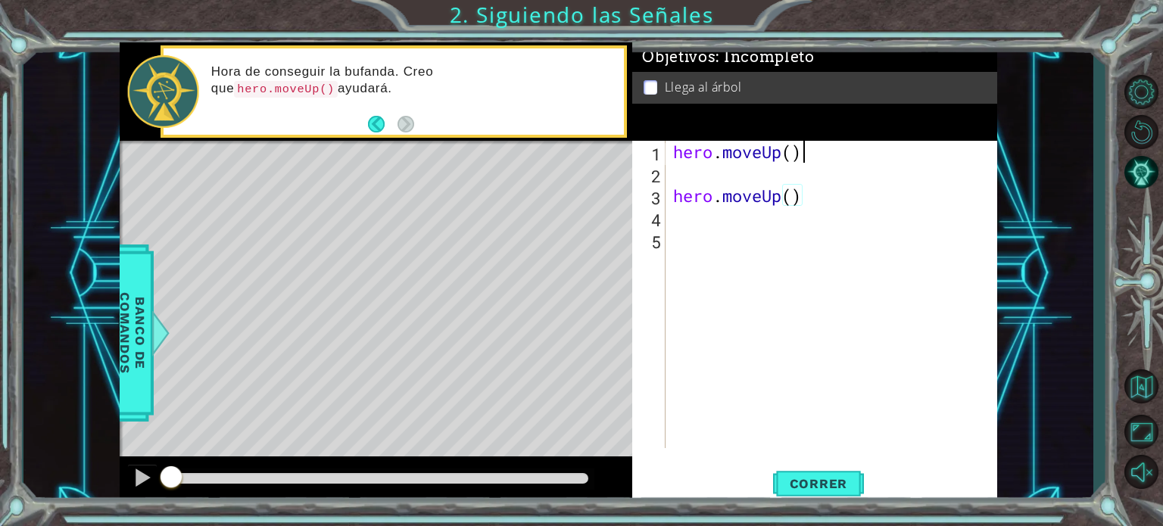
drag, startPoint x: 839, startPoint y: 197, endPoint x: 836, endPoint y: 160, distance: 36.5
click at [836, 160] on div "hero . moveUp ( ) hero . moveUp ( )" at bounding box center [835, 316] width 331 height 351
type textarea "hero.moveUp()"
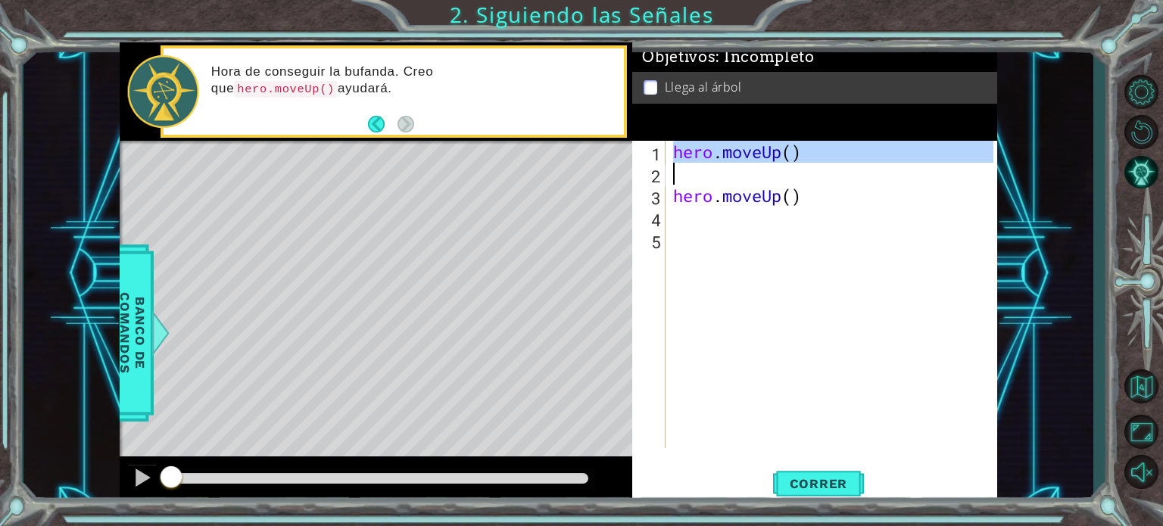
click at [836, 160] on div "hero . moveUp ( ) hero . moveUp ( )" at bounding box center [835, 316] width 331 height 351
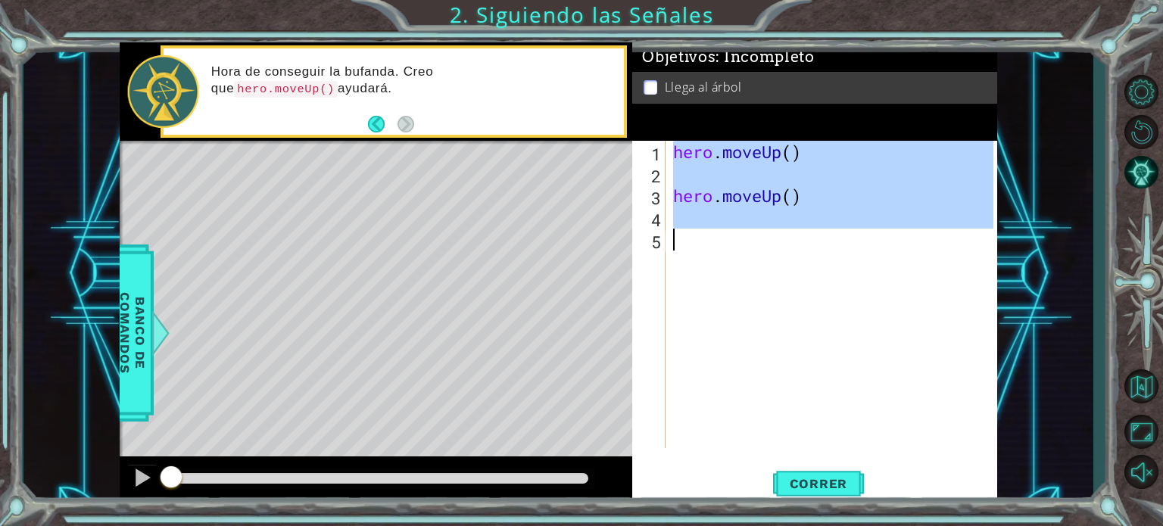
click at [854, 290] on div "hero . moveUp ( ) hero . moveUp ( )" at bounding box center [831, 294] width 323 height 307
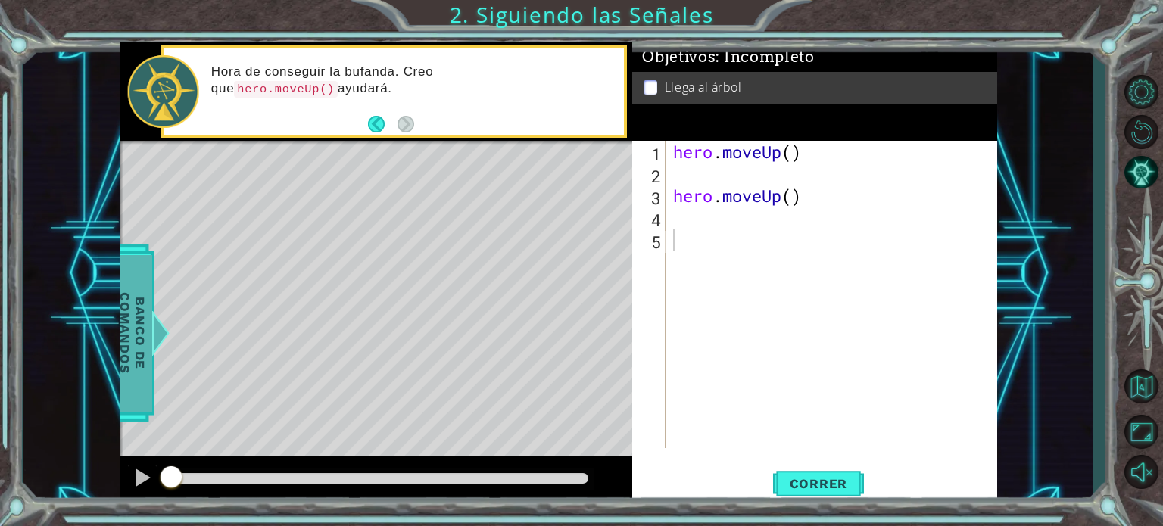
drag, startPoint x: 162, startPoint y: 266, endPoint x: 129, endPoint y: 274, distance: 33.6
click at [129, 274] on div "methods hero moveUp(steps) Banco de comandos Hora de conseguir la bufanda. Creo…" at bounding box center [558, 273] width 877 height 463
click at [129, 274] on span "Banco de comandos" at bounding box center [132, 332] width 39 height 157
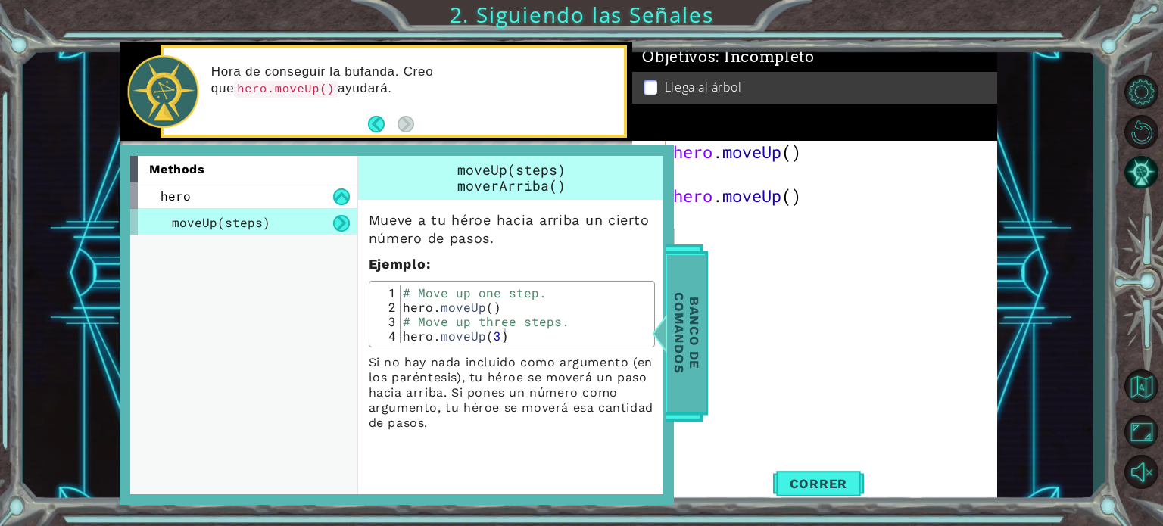
click at [672, 303] on span "Banco de comandos" at bounding box center [686, 332] width 39 height 157
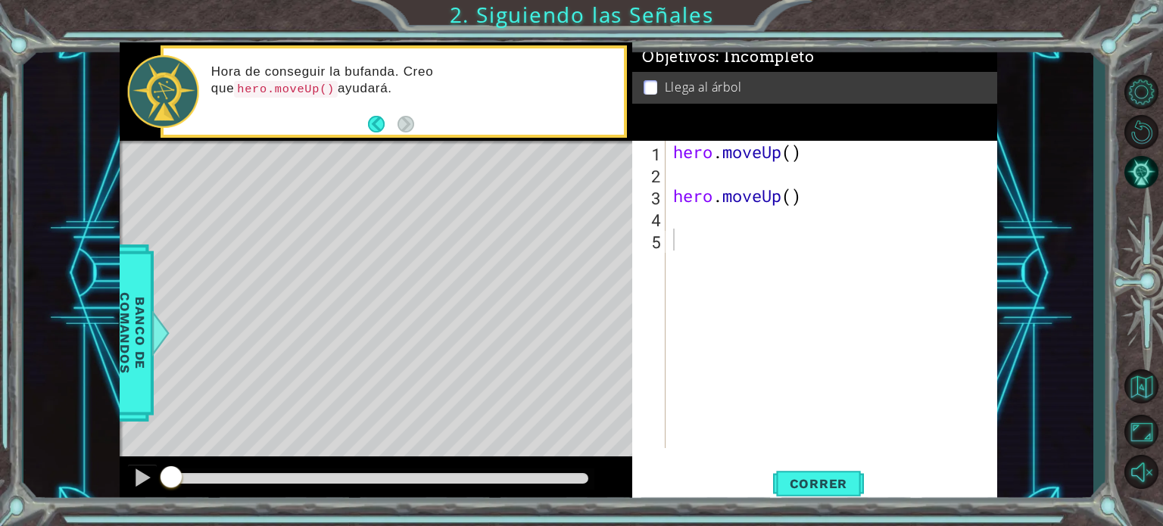
click at [850, 169] on div "hero . moveUp ( ) hero . moveUp ( )" at bounding box center [835, 316] width 331 height 351
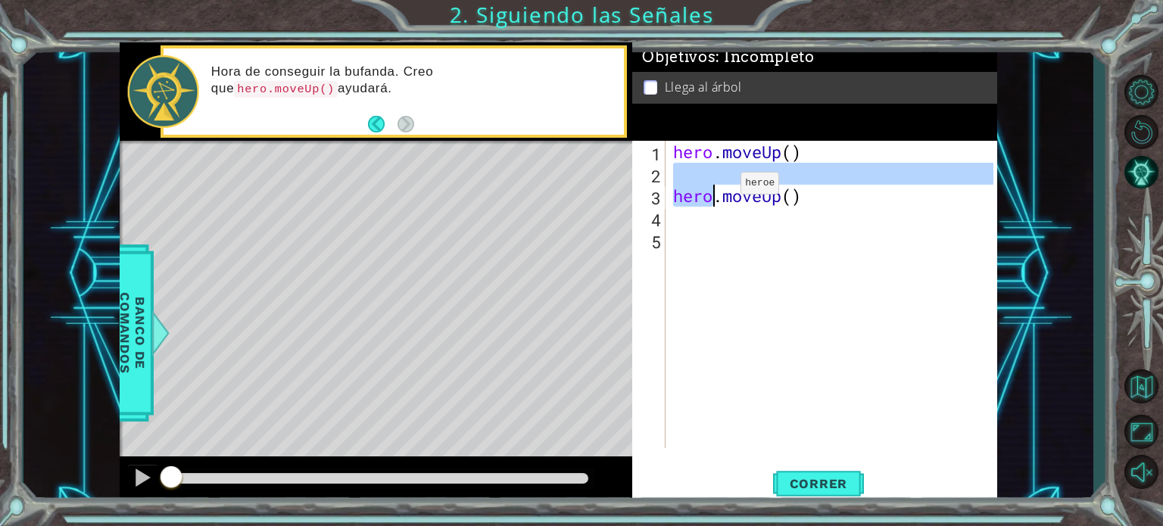
drag, startPoint x: 774, startPoint y: 172, endPoint x: 742, endPoint y: 191, distance: 37.7
click at [742, 191] on div "hero . moveUp ( ) hero . moveUp ( )" at bounding box center [835, 316] width 331 height 351
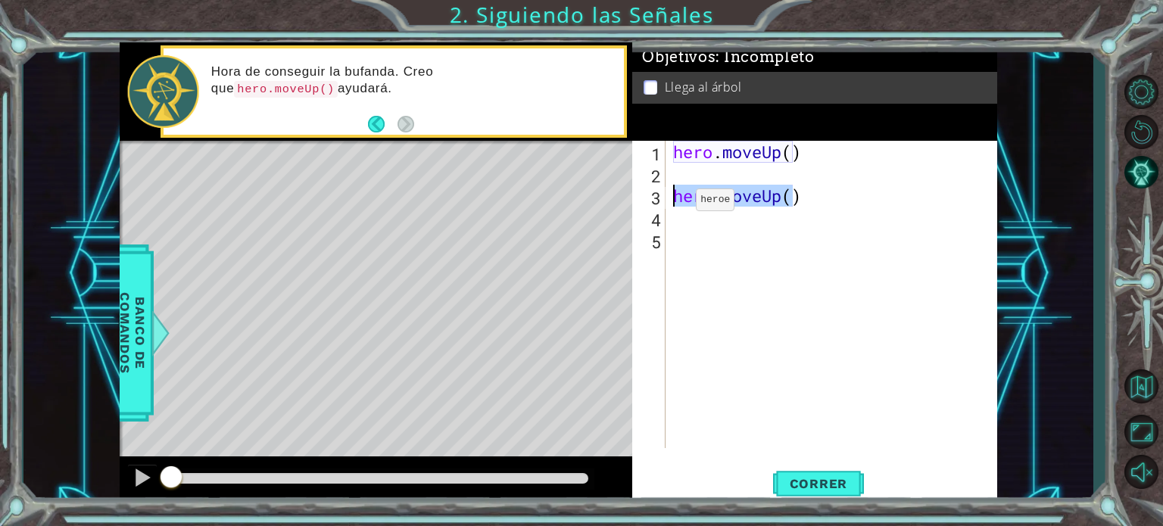
drag, startPoint x: 796, startPoint y: 198, endPoint x: 661, endPoint y: 192, distance: 135.6
click at [661, 192] on div "hero.moveUp() 1 2 3 4 5 hero . moveUp ( ) hero . moveUp ( ) ההההההההההההההההההה…" at bounding box center [812, 294] width 361 height 307
type textarea ")"
click at [839, 488] on span "Correr" at bounding box center [818, 483] width 89 height 15
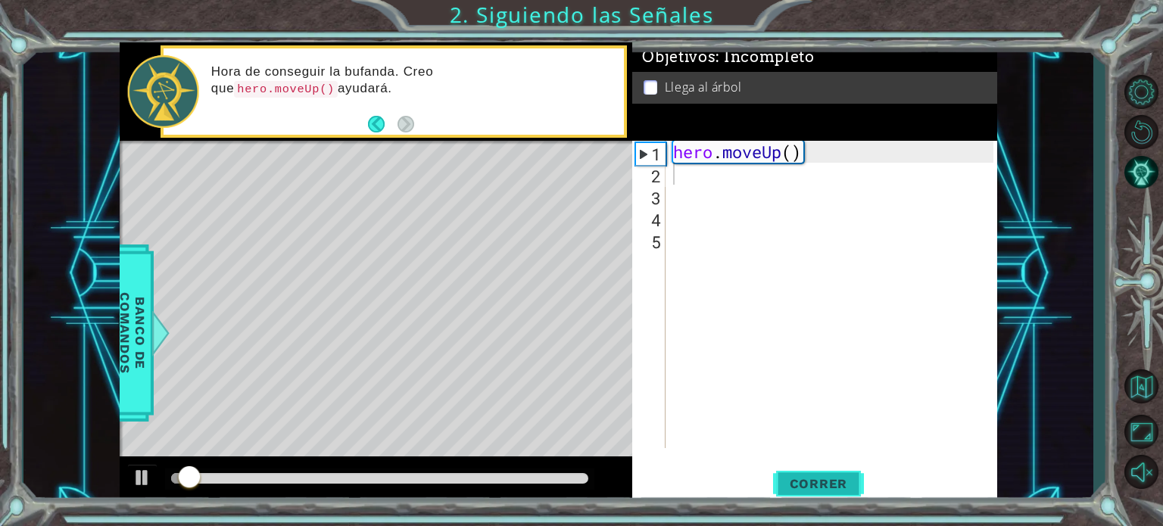
click at [839, 488] on span "Correr" at bounding box center [818, 483] width 89 height 15
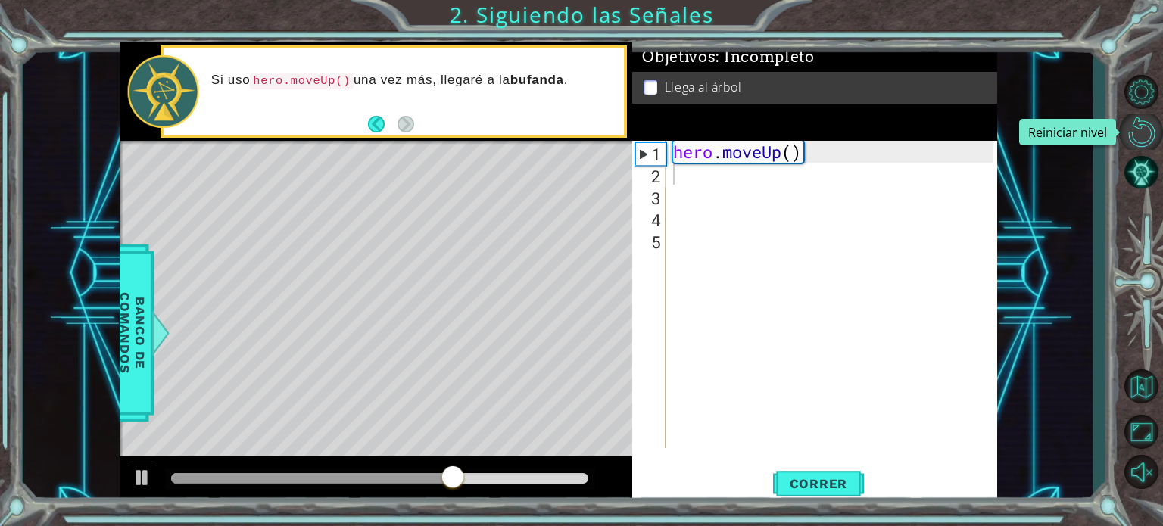
click at [1142, 136] on button "Reiniciar nivel\a" at bounding box center [1141, 132] width 44 height 36
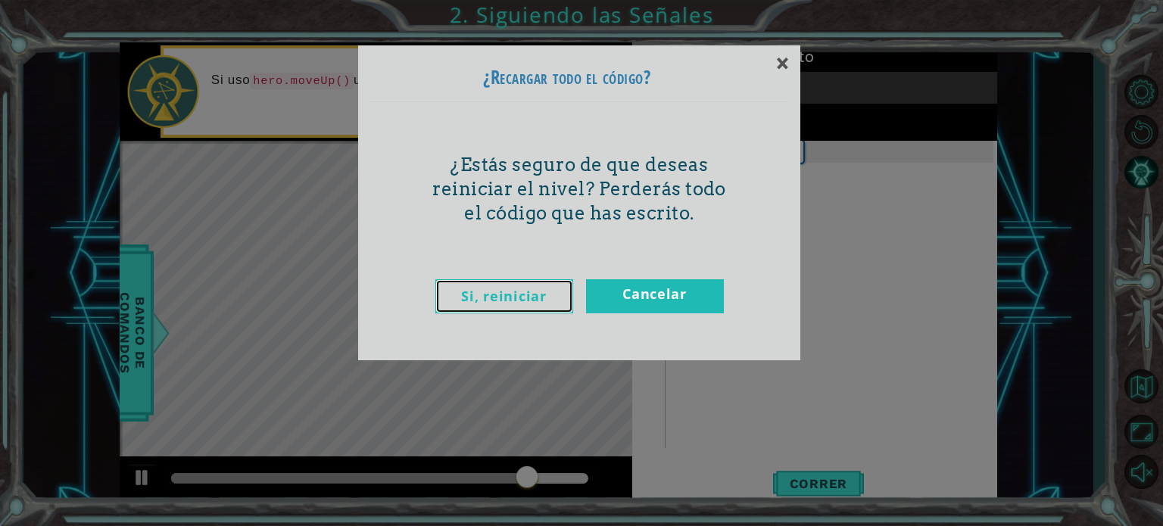
click at [500, 304] on link "Si, reiniciar" at bounding box center [504, 296] width 138 height 34
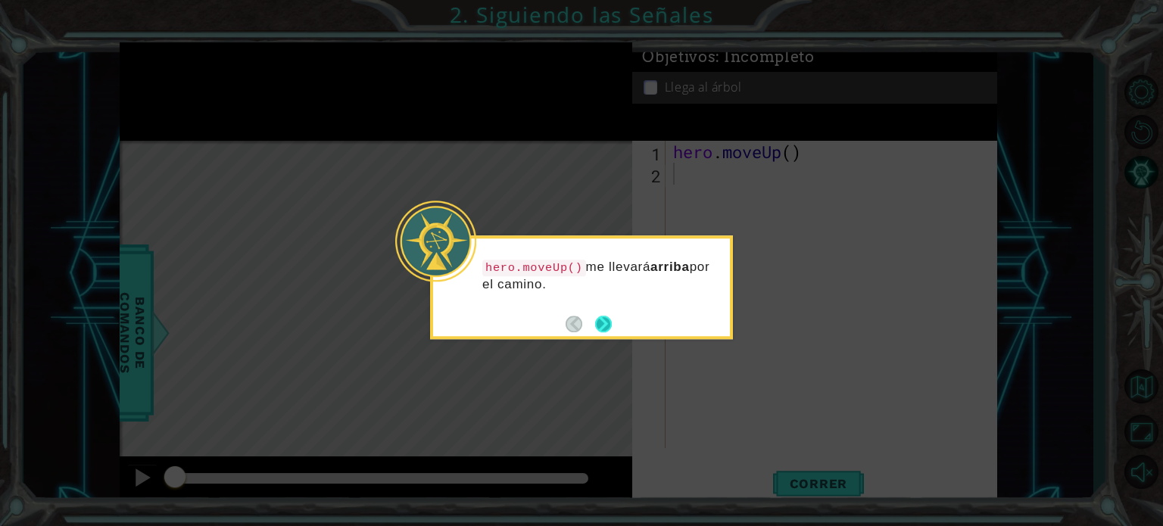
click at [597, 314] on button "Next" at bounding box center [603, 324] width 26 height 26
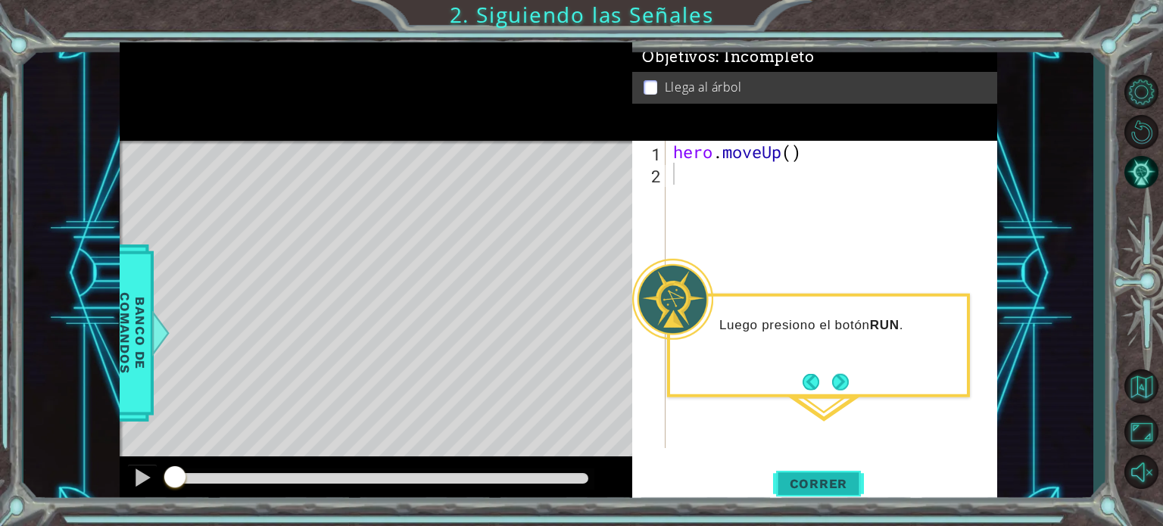
click at [802, 478] on span "Correr" at bounding box center [818, 483] width 89 height 15
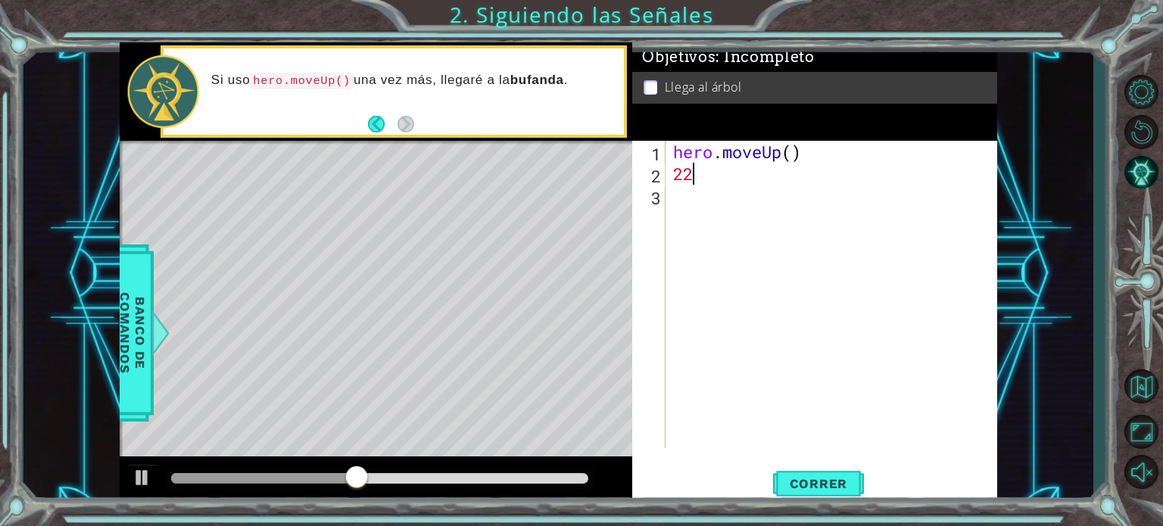
type textarea "2"
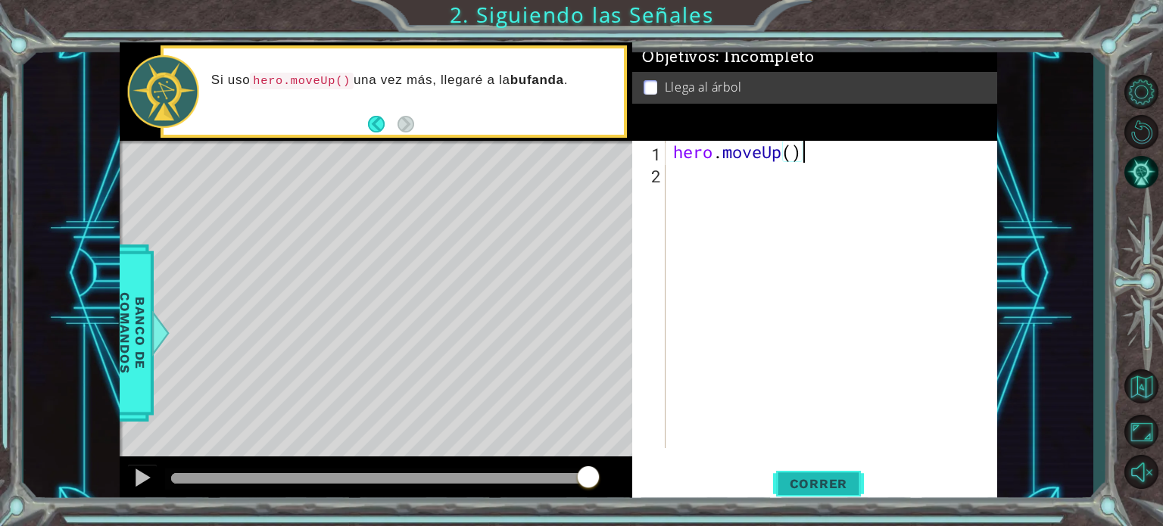
type textarea "hero.moveUp()"
click at [791, 478] on span "Correr" at bounding box center [818, 483] width 89 height 15
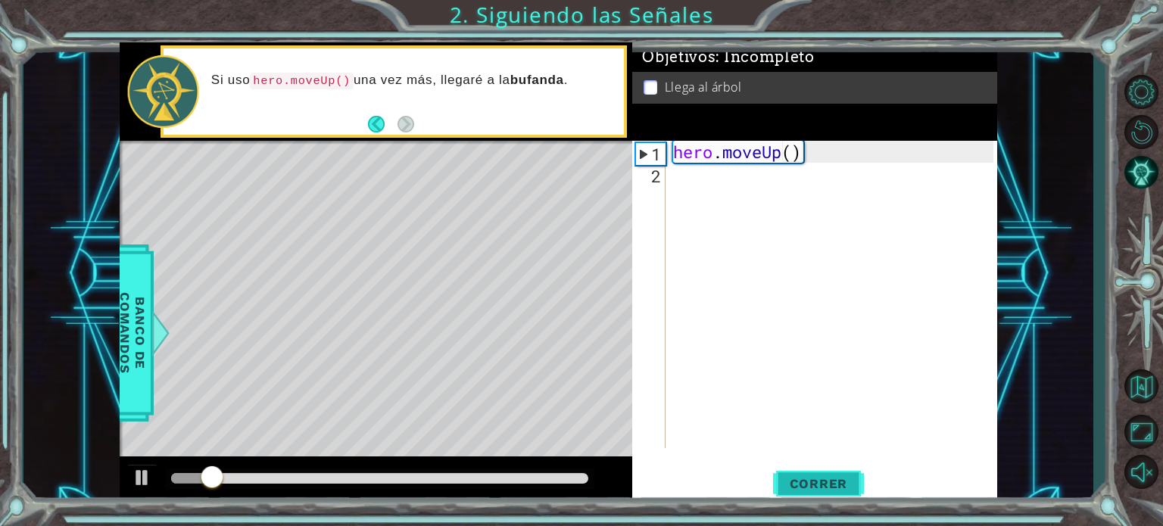
click at [791, 478] on span "Correr" at bounding box center [818, 483] width 89 height 15
click at [693, 178] on div "hero . moveUp ( )" at bounding box center [835, 316] width 331 height 351
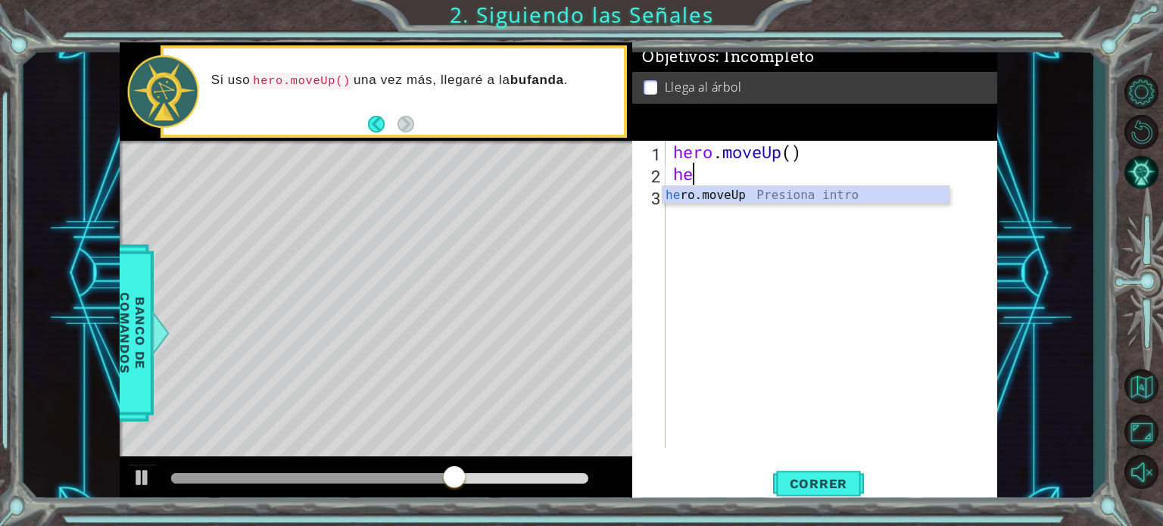
type textarea "her"
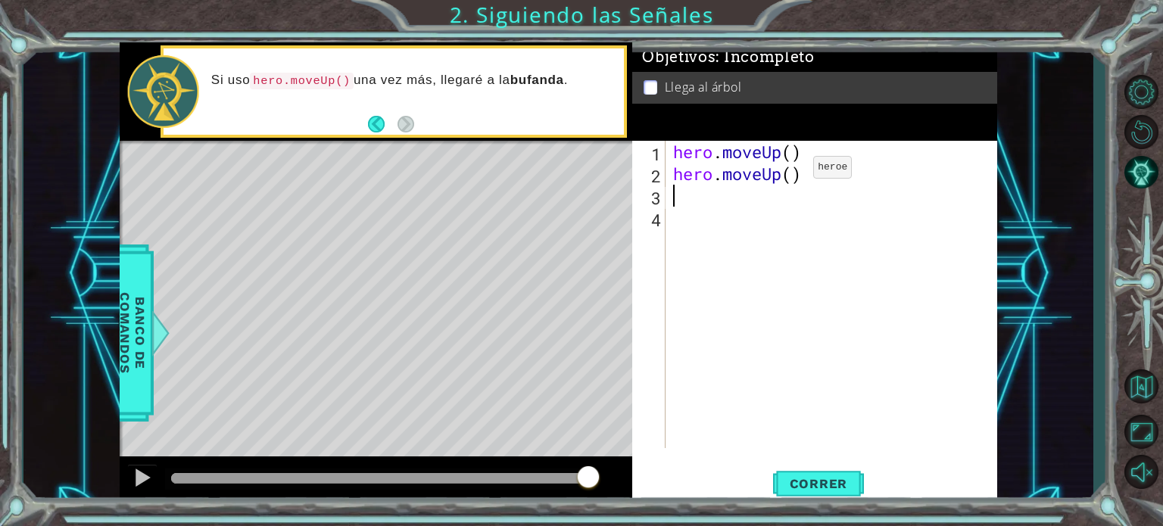
click at [790, 171] on div "hero . moveUp ( ) hero . moveUp ( )" at bounding box center [835, 316] width 331 height 351
type textarea "hero.moveUp()"
click at [827, 484] on span "Correr" at bounding box center [818, 483] width 89 height 15
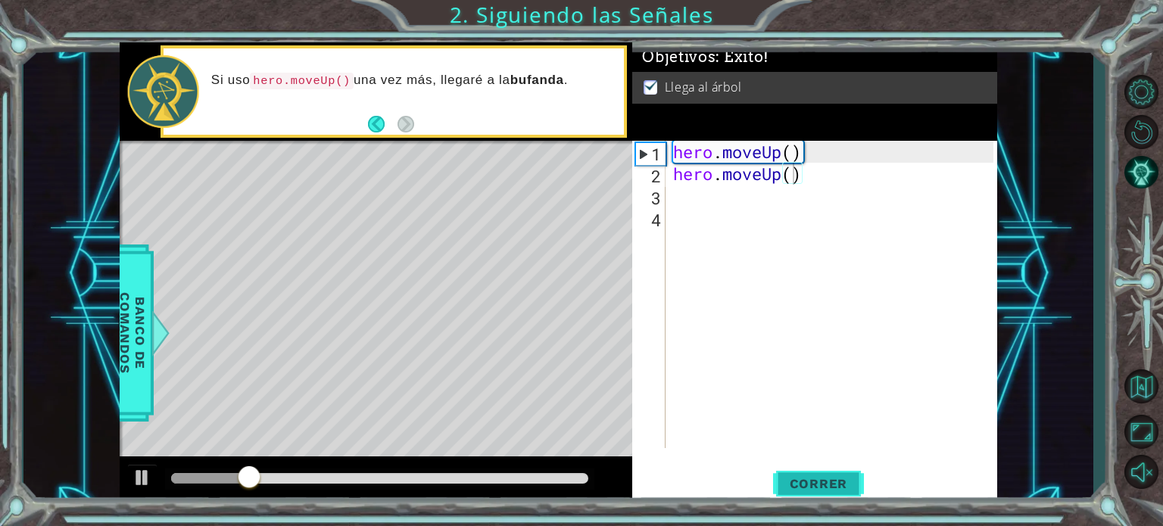
click at [827, 484] on span "Correr" at bounding box center [818, 483] width 89 height 15
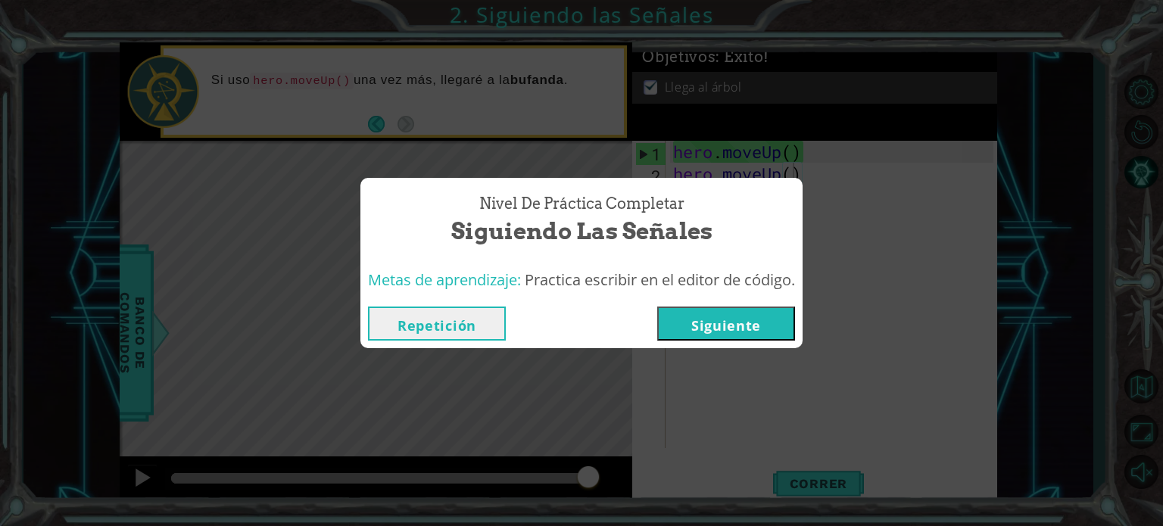
click at [498, 335] on button "Repetición" at bounding box center [437, 324] width 138 height 34
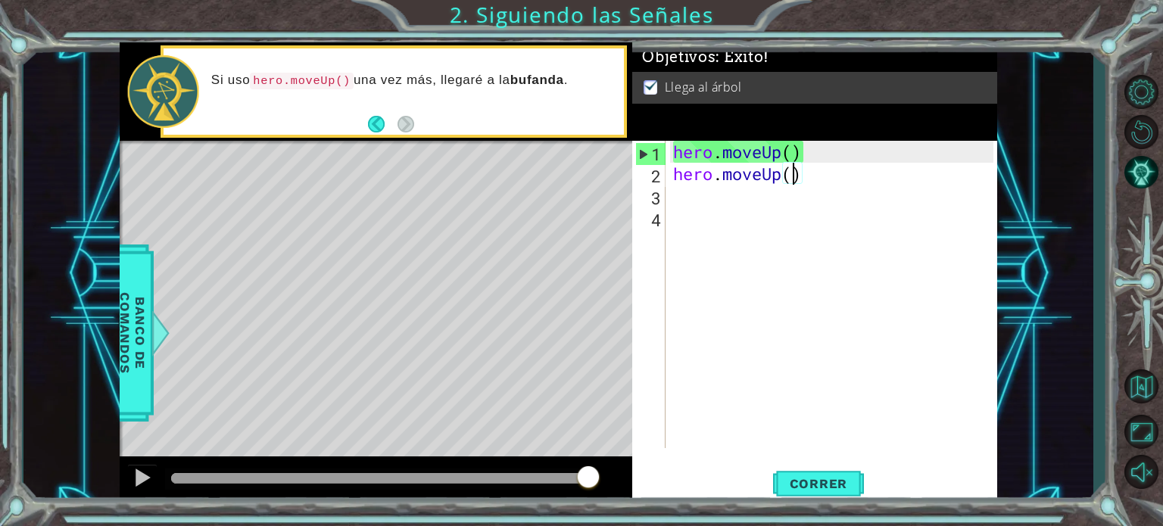
click at [682, 202] on div "hero . moveUp ( ) hero . moveUp ( )" at bounding box center [835, 316] width 331 height 351
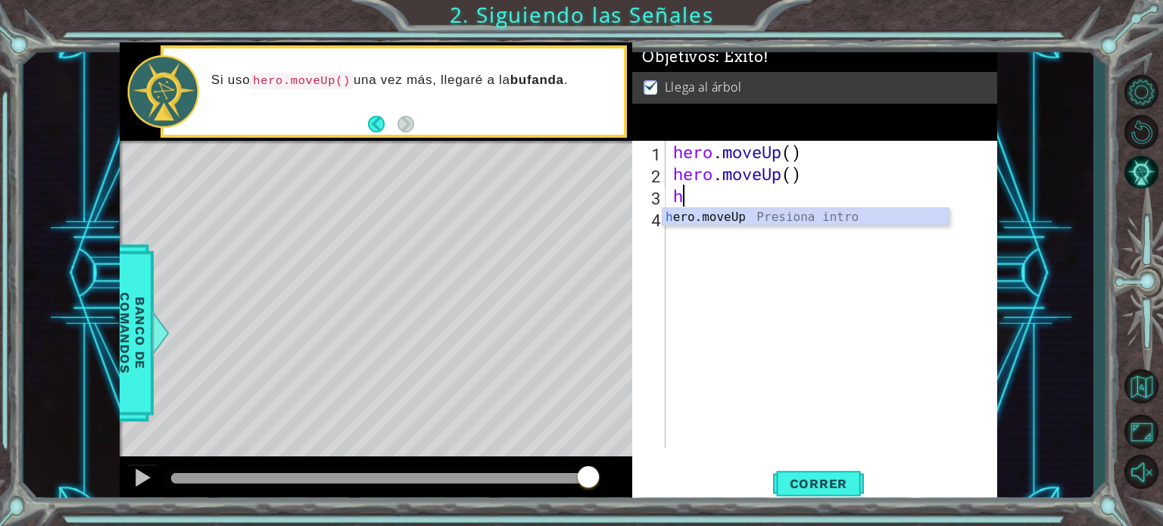
type textarea "her"
click at [690, 214] on div "her o.moveUp Presiona intro" at bounding box center [805, 235] width 286 height 55
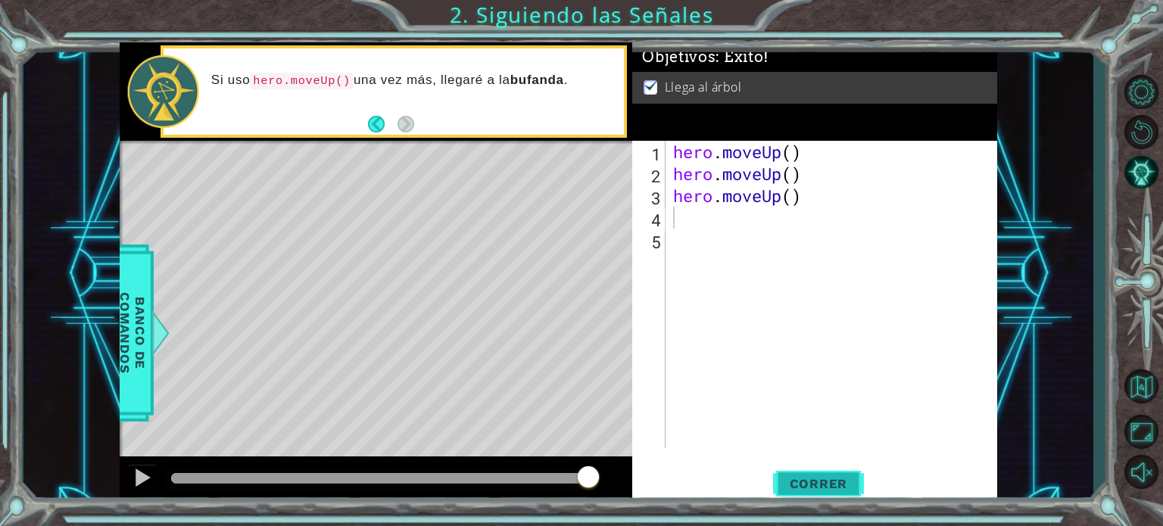
click at [811, 483] on span "Correr" at bounding box center [818, 483] width 89 height 15
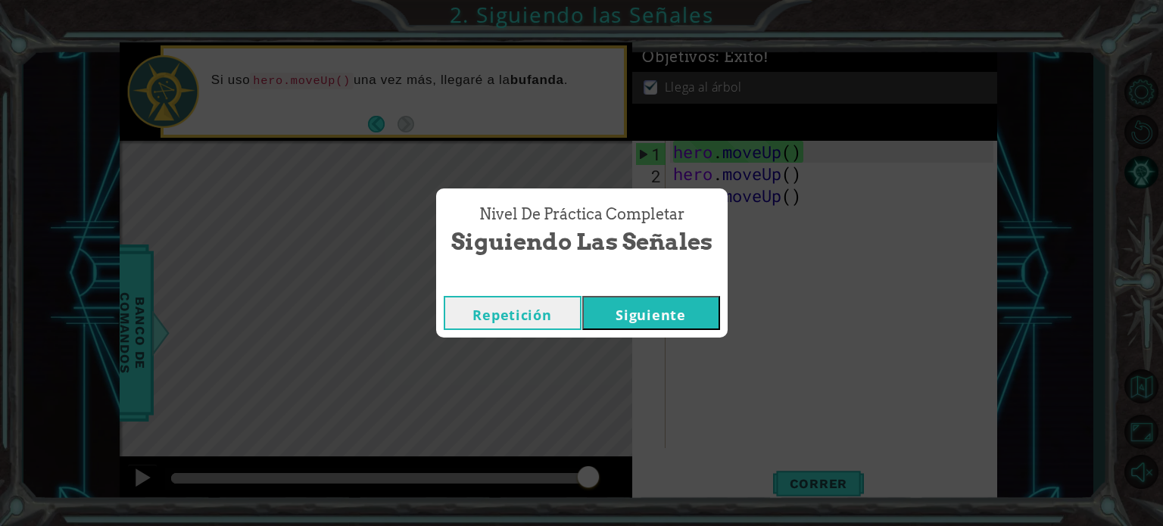
click at [645, 308] on button "Siguiente" at bounding box center [651, 313] width 138 height 34
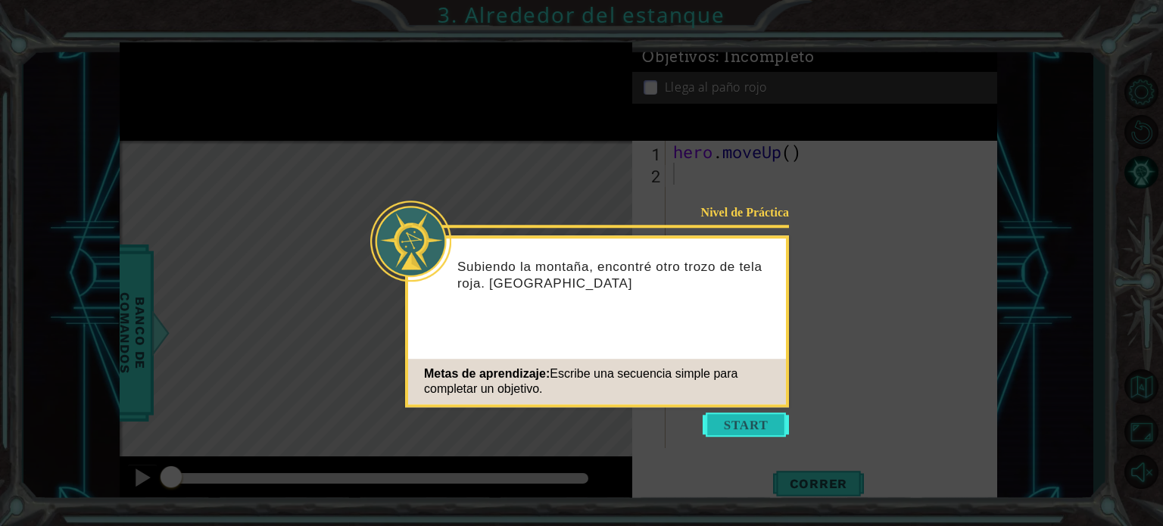
click at [728, 425] on button "Start" at bounding box center [746, 425] width 86 height 24
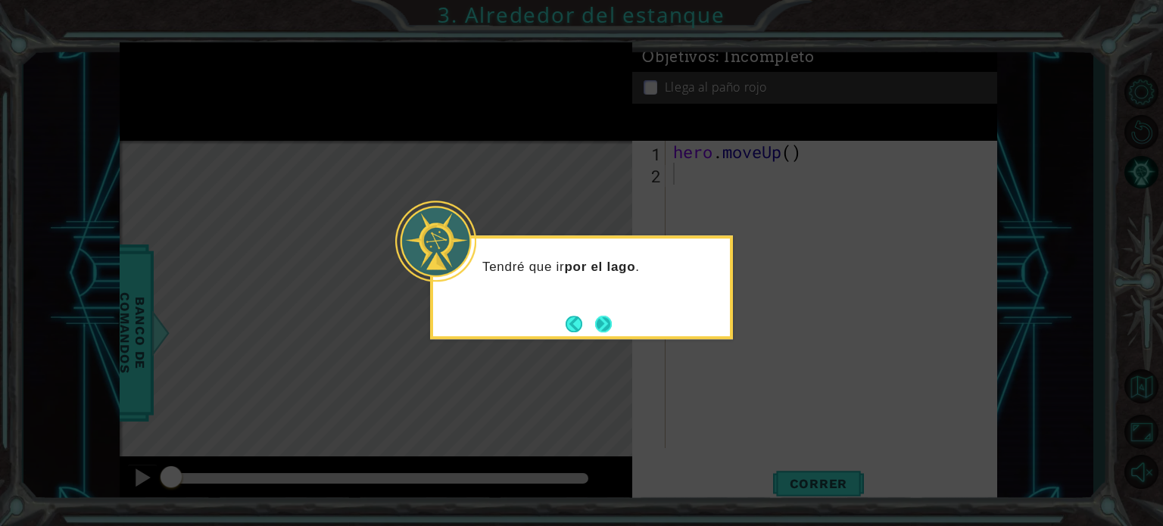
click at [609, 324] on button "Next" at bounding box center [602, 323] width 17 height 17
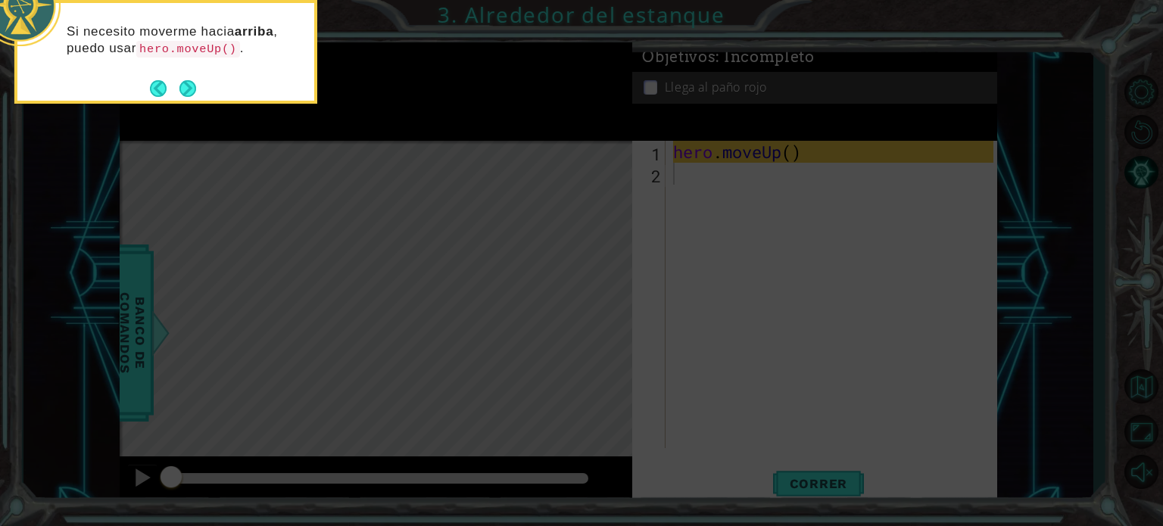
click at [188, 77] on footer at bounding box center [173, 88] width 46 height 23
click at [188, 83] on button "Next" at bounding box center [187, 88] width 23 height 23
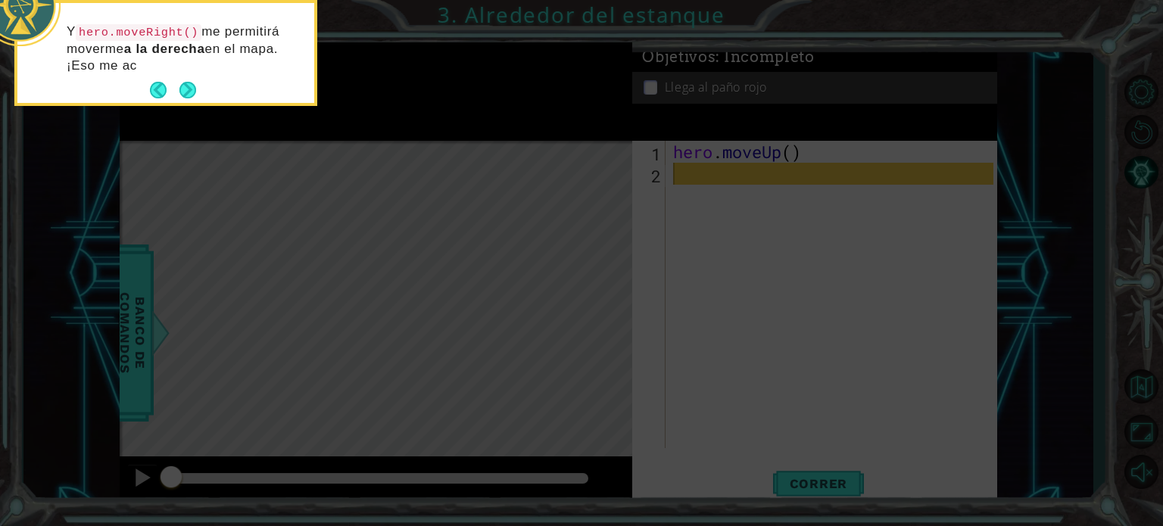
click at [188, 83] on button "Next" at bounding box center [187, 89] width 27 height 27
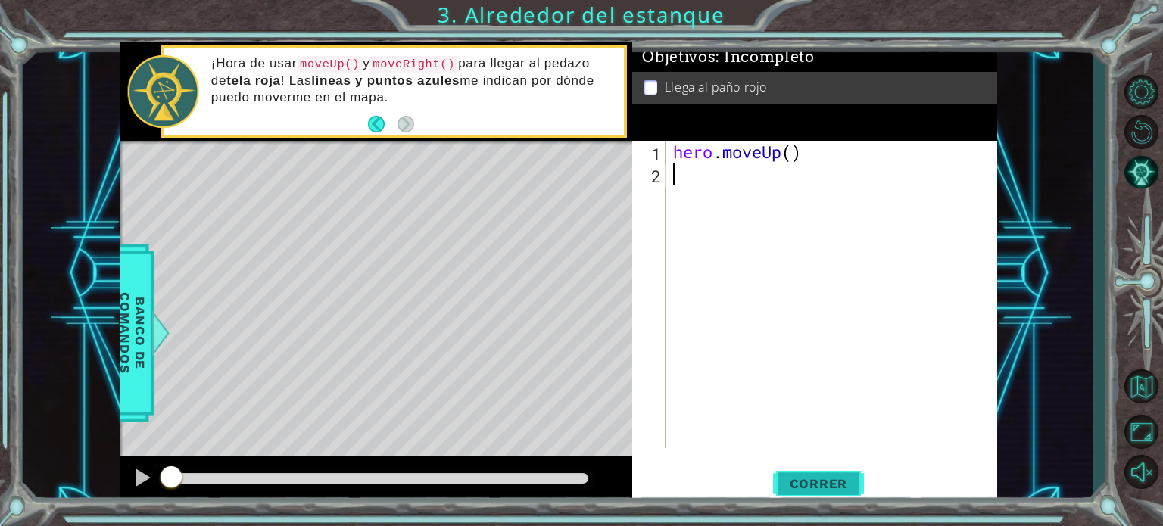
click at [816, 466] on button "Correr" at bounding box center [818, 484] width 91 height 36
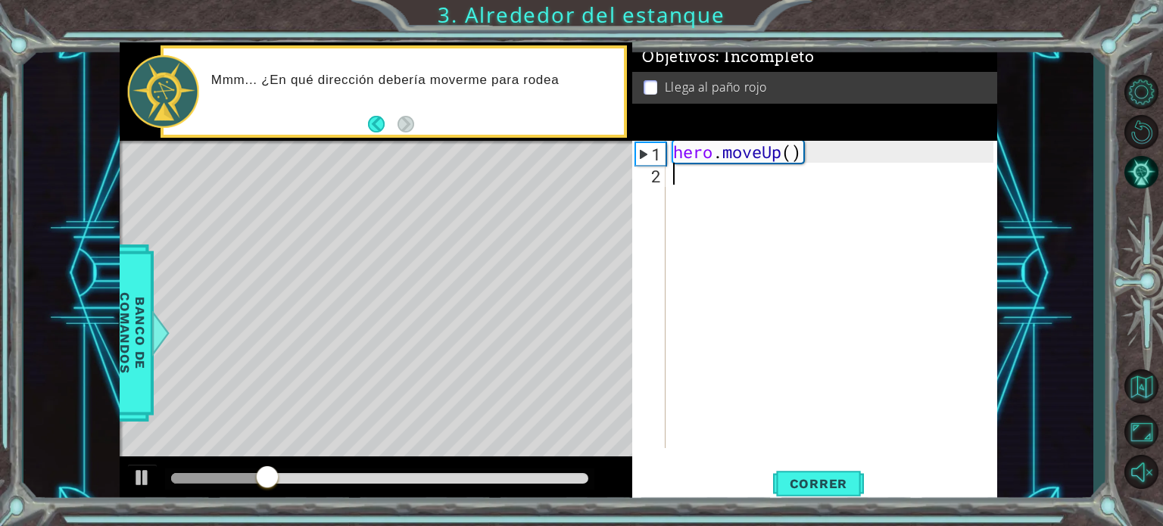
click at [670, 179] on div "hero . moveUp ( )" at bounding box center [835, 316] width 331 height 351
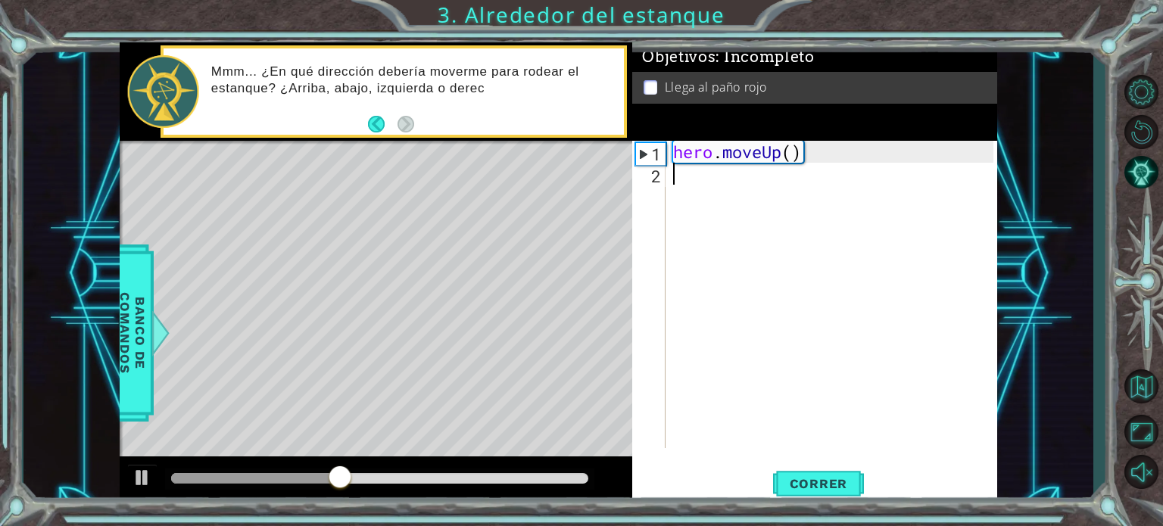
type textarea "g"
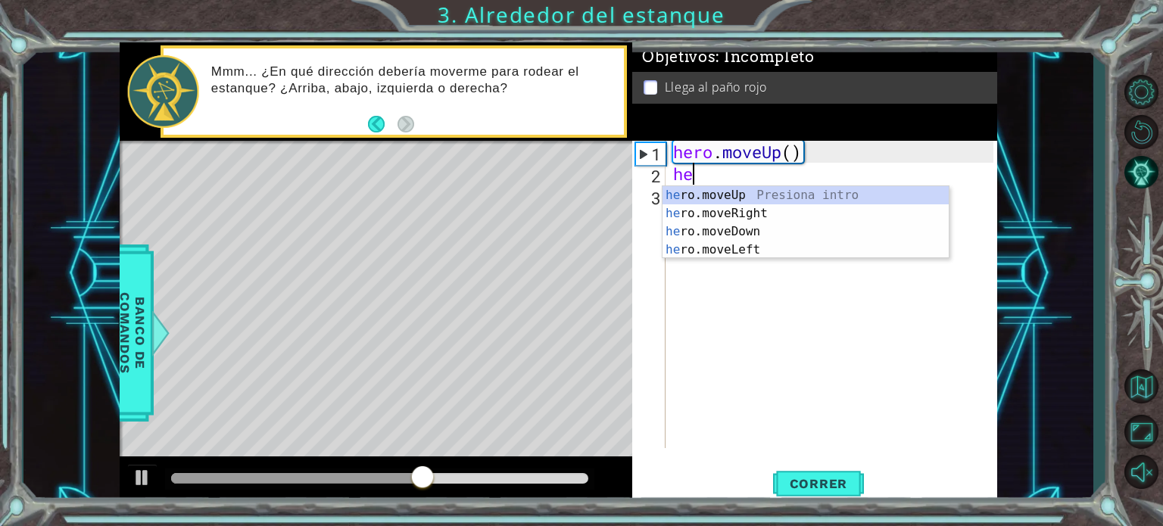
type textarea "her"
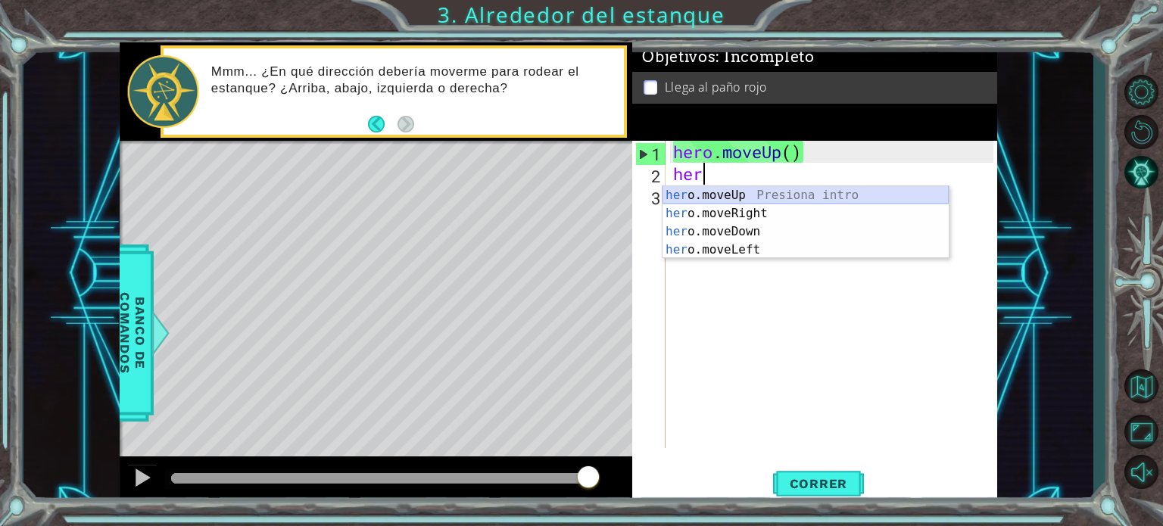
click at [769, 201] on div "her o.moveUp Presiona intro her o.moveRight Presiona intro her o.moveDown Presi…" at bounding box center [805, 240] width 286 height 109
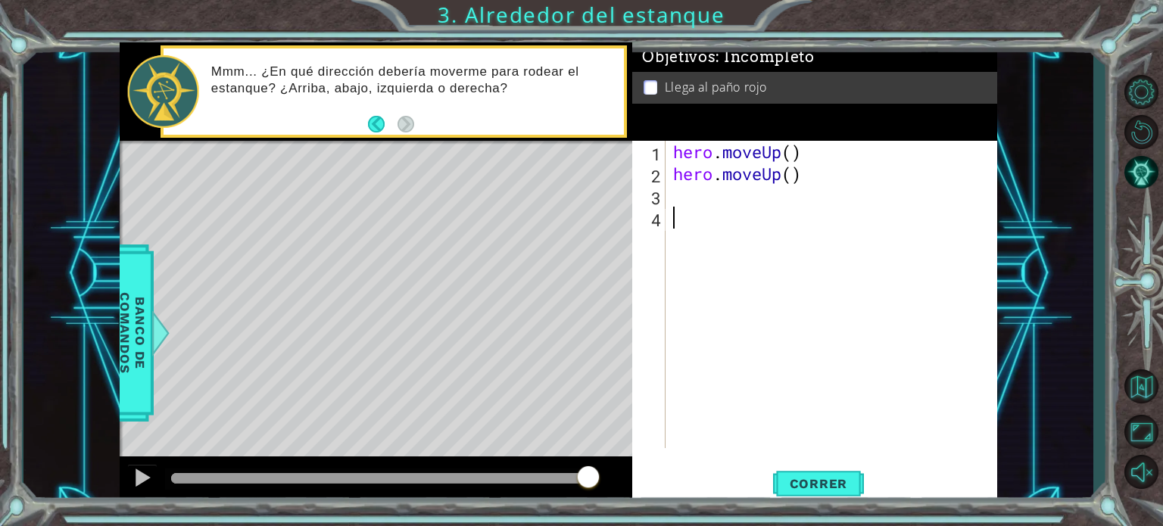
click at [718, 211] on div "hero . moveUp ( ) hero . moveUp ( )" at bounding box center [835, 316] width 331 height 351
click at [700, 188] on div "hero . moveUp ( ) hero . moveUp ( )" at bounding box center [835, 316] width 331 height 351
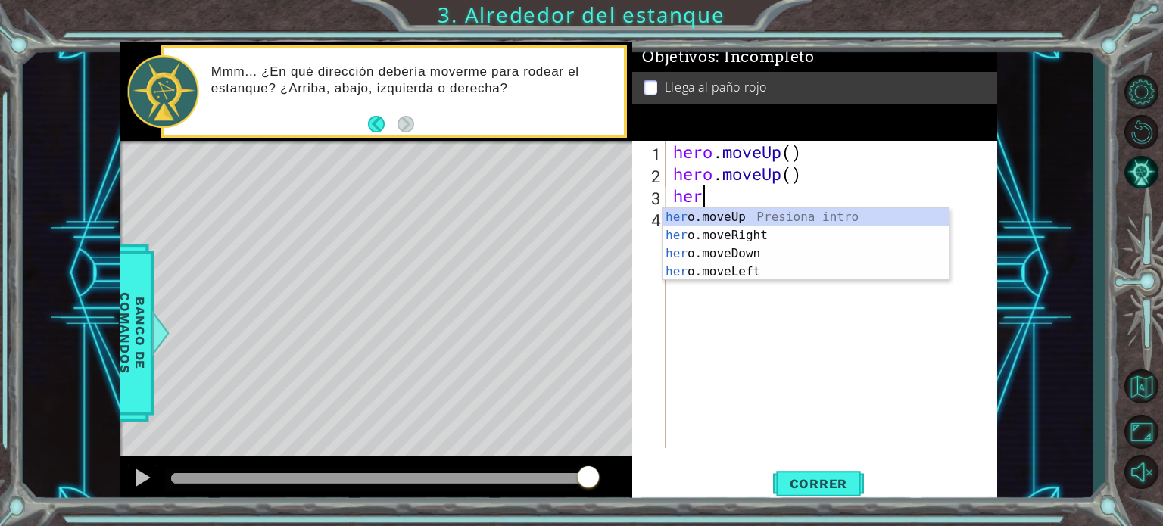
type textarea "hero"
click at [734, 233] on div "hero .moveUp Presiona intro hero .moveRight Presiona intro hero .moveDown Presi…" at bounding box center [805, 262] width 286 height 109
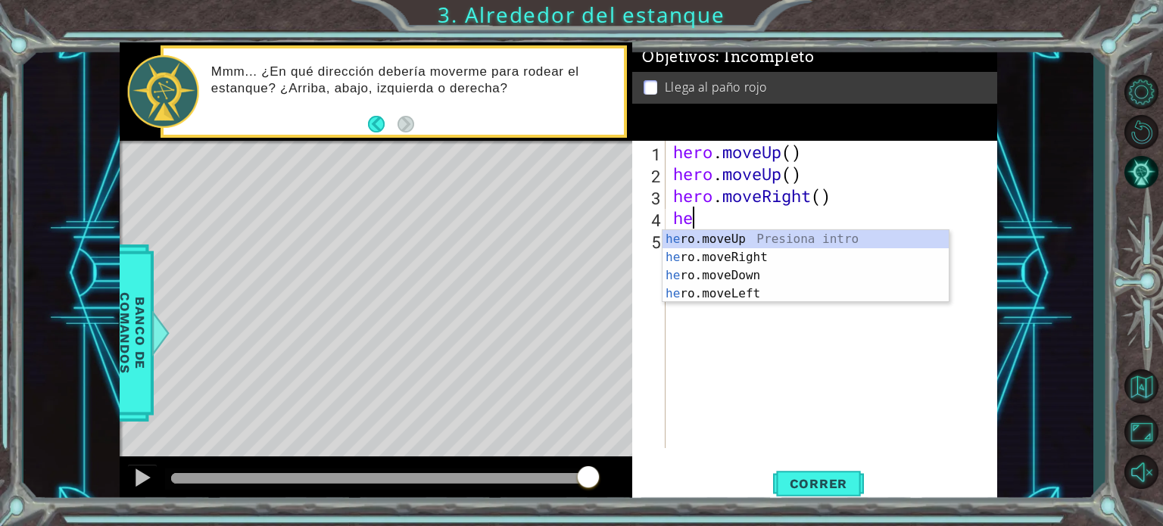
type textarea "her"
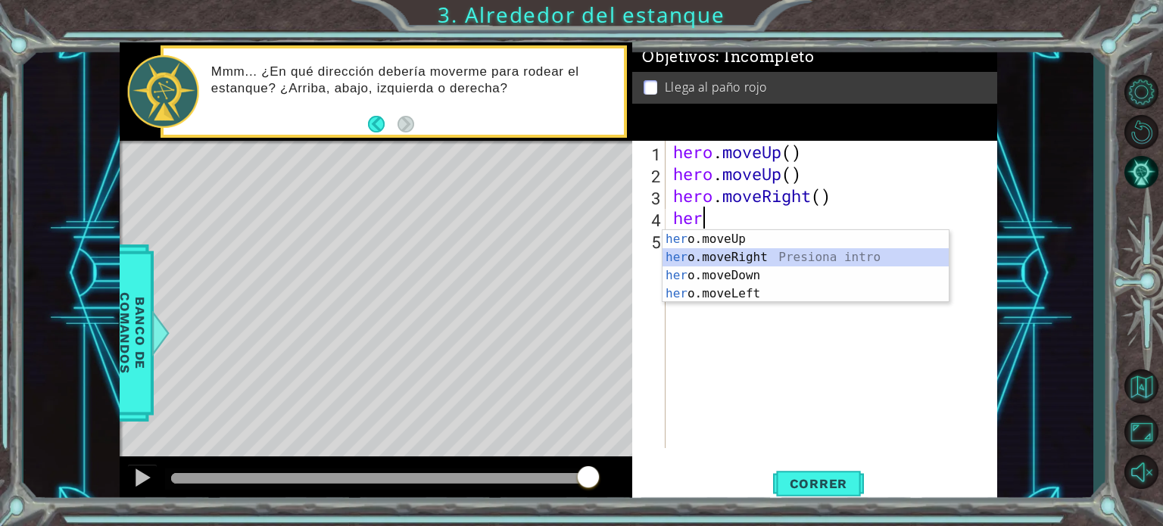
click at [739, 260] on div "her o.moveUp Presiona intro her o.moveRight Presiona intro her o.moveDown Presi…" at bounding box center [805, 284] width 286 height 109
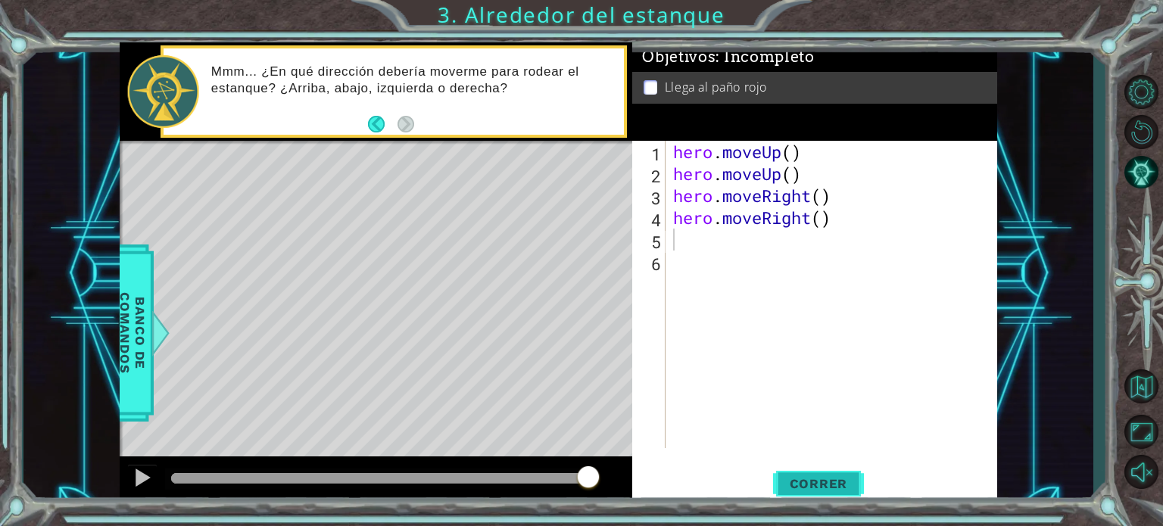
click at [804, 488] on span "Correr" at bounding box center [818, 483] width 89 height 15
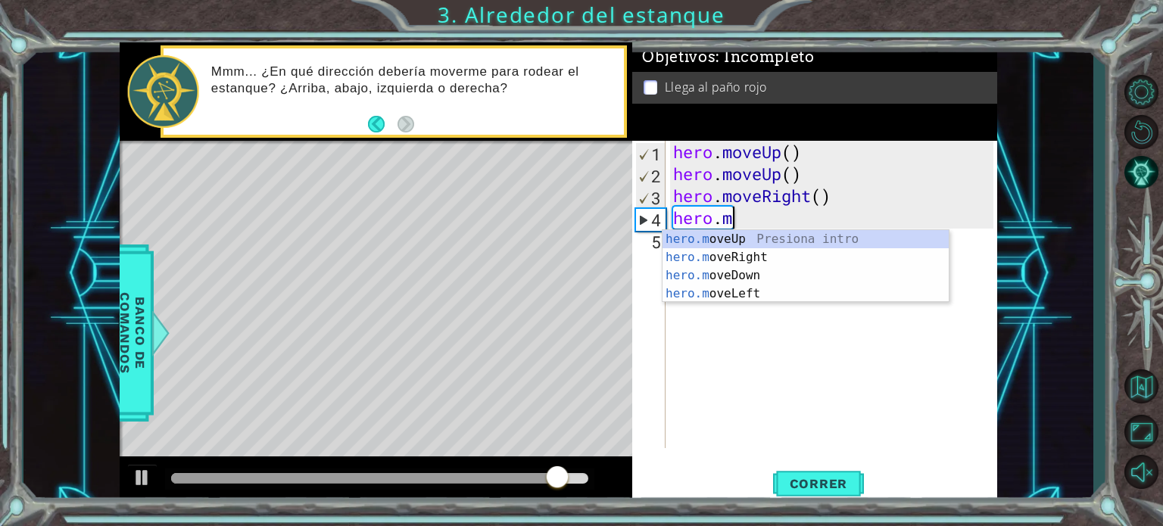
type textarea "hero."
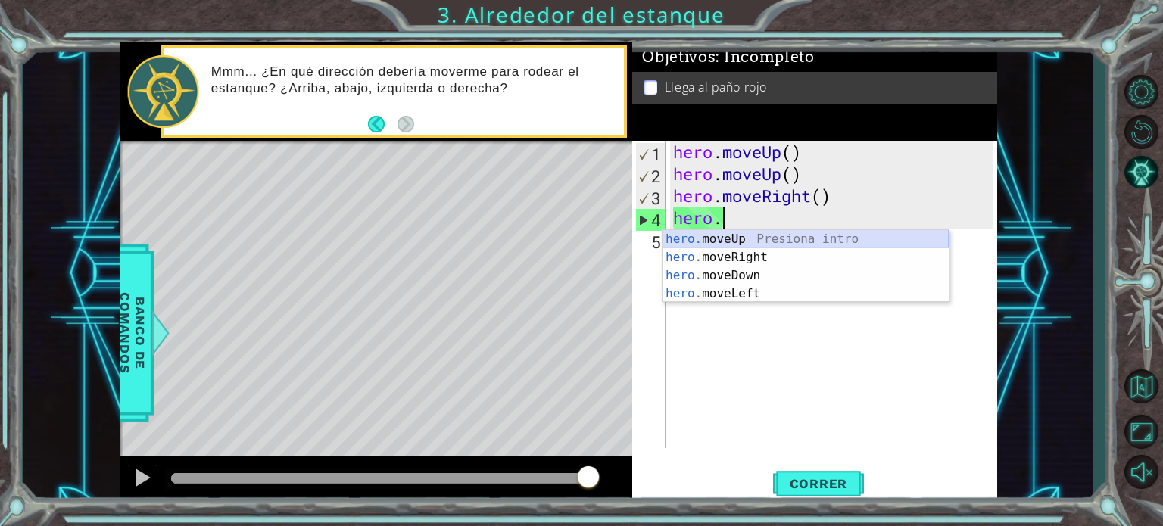
click at [750, 241] on div "hero. moveUp Presiona intro hero. moveRight Presiona intro hero. moveDown Presi…" at bounding box center [805, 284] width 286 height 109
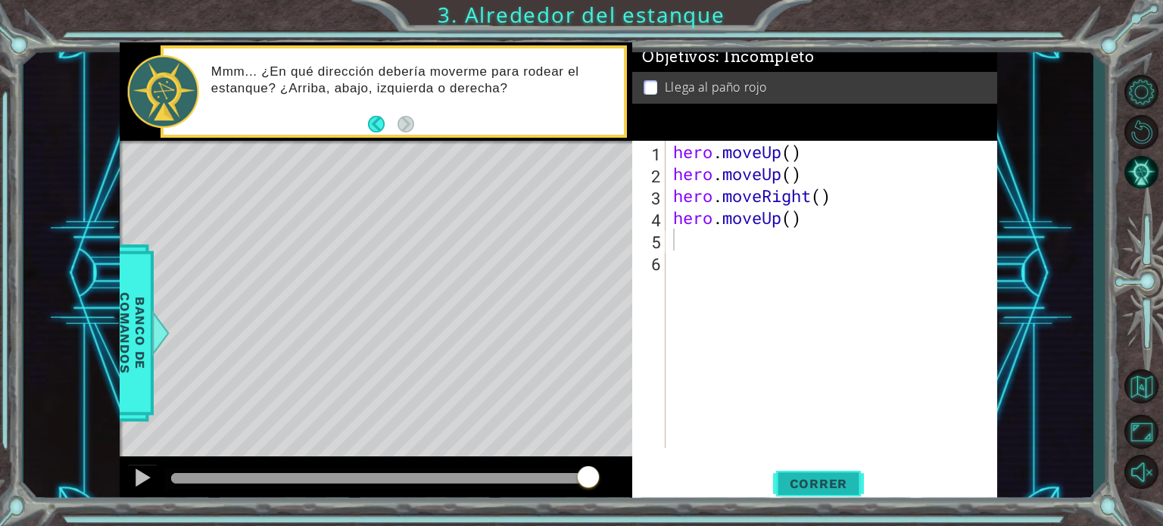
click at [790, 479] on span "Correr" at bounding box center [818, 483] width 89 height 15
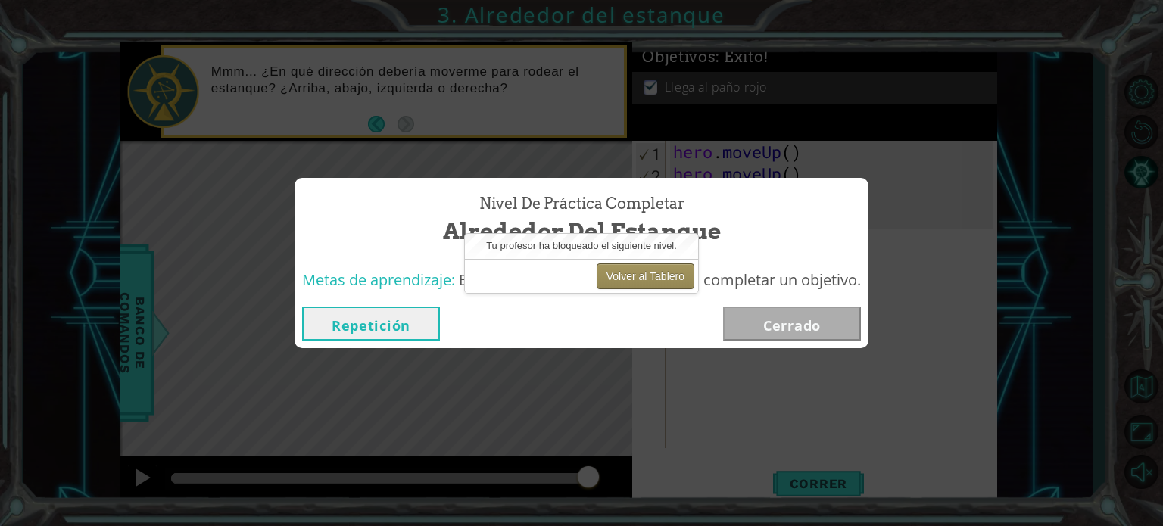
click at [672, 268] on button "Volver al Tablero" at bounding box center [646, 276] width 98 height 26
click at [639, 288] on div "Volver al Tablero" at bounding box center [581, 276] width 233 height 34
click at [638, 286] on button "Volver al Tablero" at bounding box center [646, 276] width 98 height 26
